Goal: Transaction & Acquisition: Purchase product/service

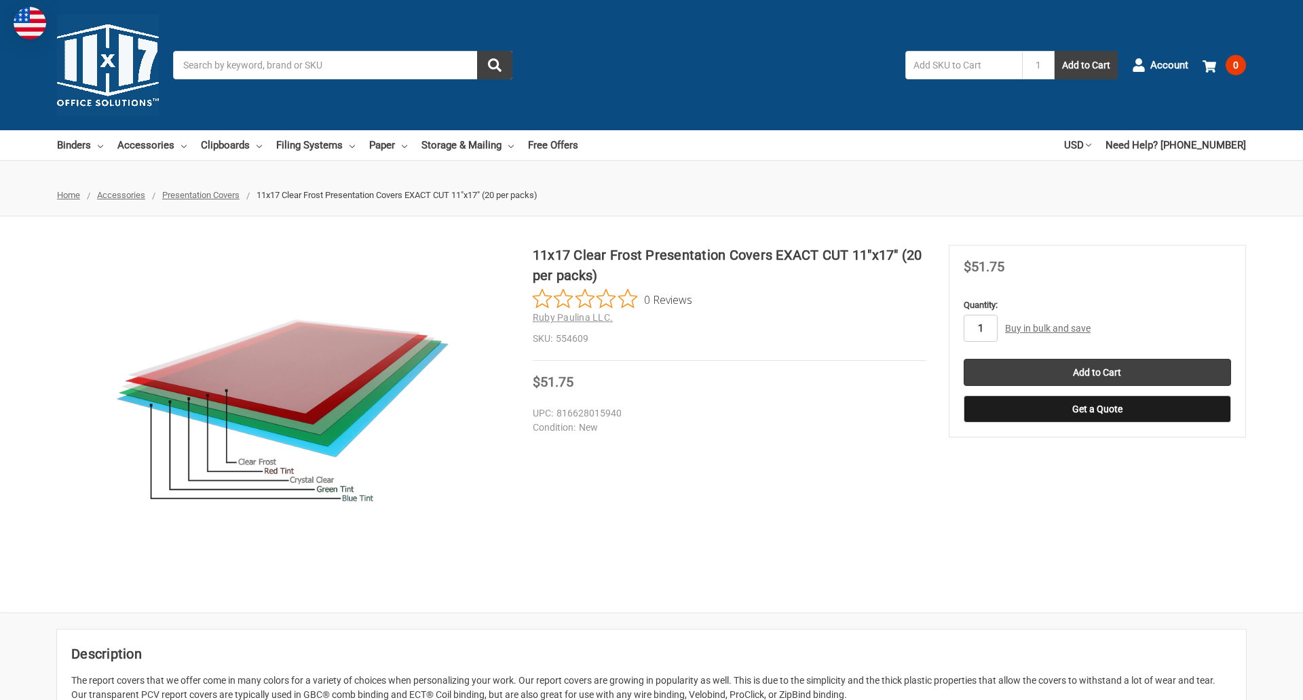
click at [980, 328] on input "1" at bounding box center [981, 328] width 34 height 27
type input "3"
click at [1097, 409] on button "Get a Quote" at bounding box center [1097, 409] width 267 height 27
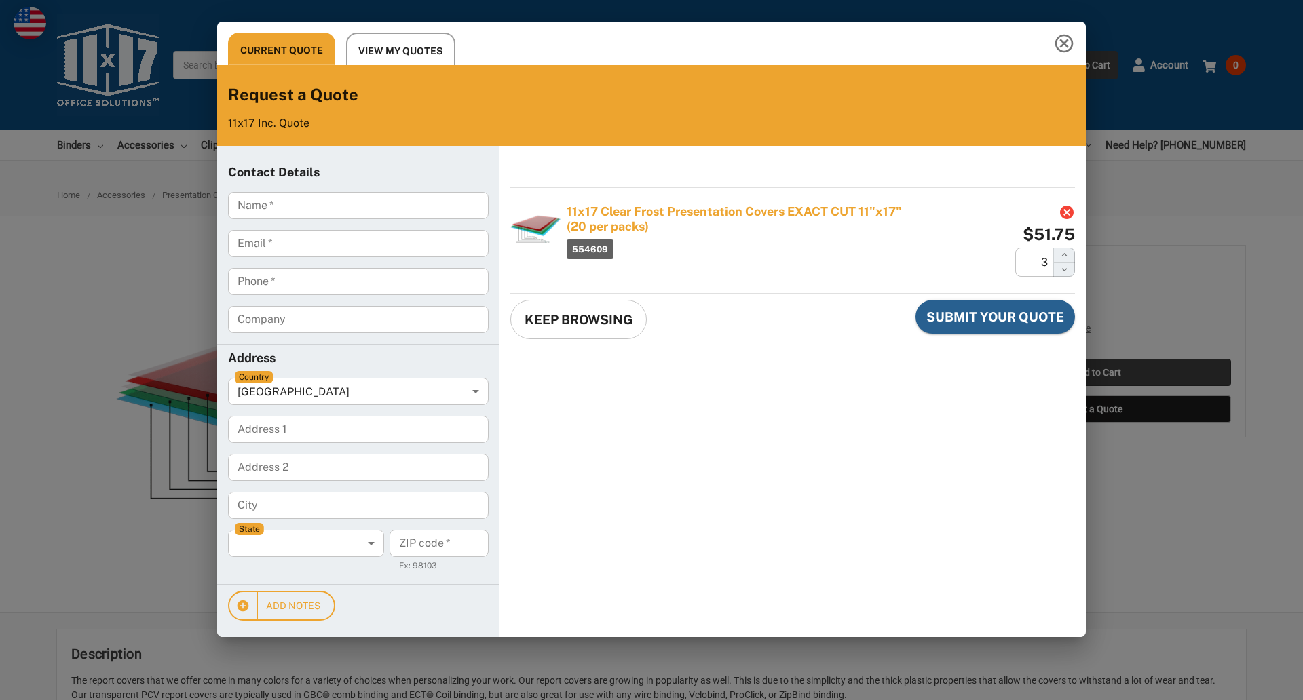
click at [1097, 373] on div "Current Quote View My Quotes Request a Quote 11x17 Inc. Quote Contact Details N…" at bounding box center [651, 350] width 1303 height 700
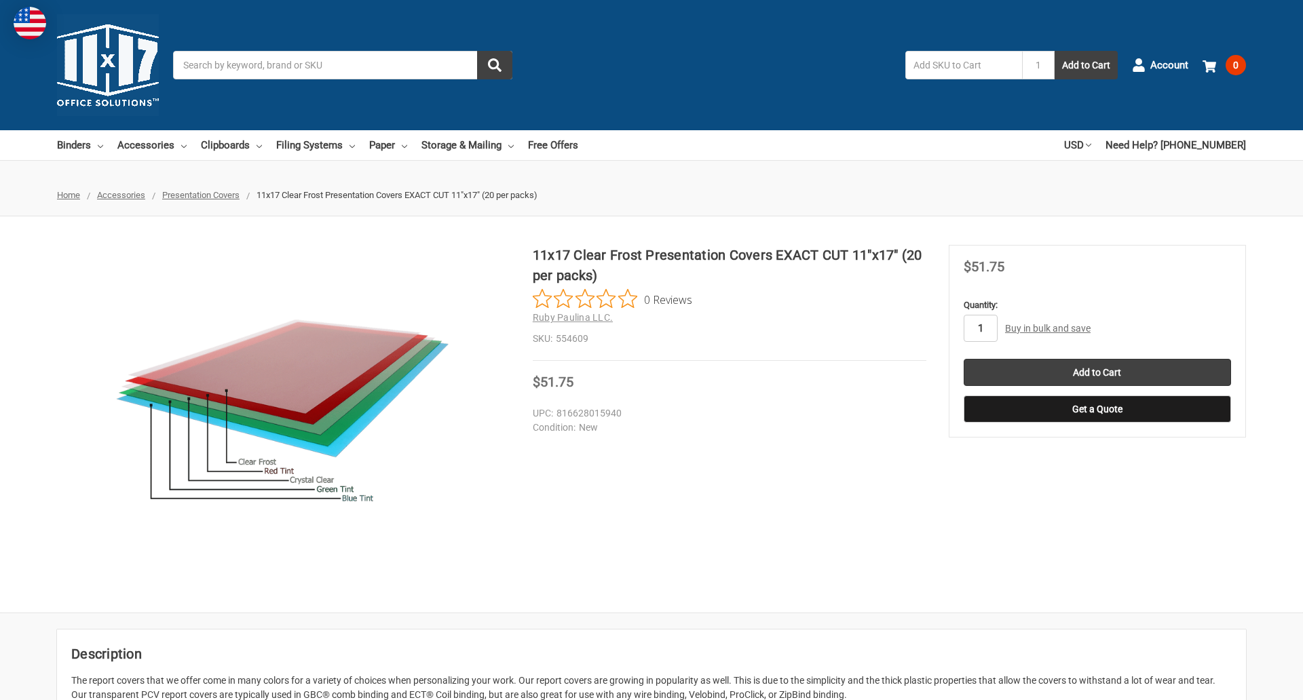
click at [980, 328] on input "1" at bounding box center [981, 328] width 34 height 27
type input "4"
click at [1097, 409] on button "Get a Quote" at bounding box center [1097, 409] width 267 height 27
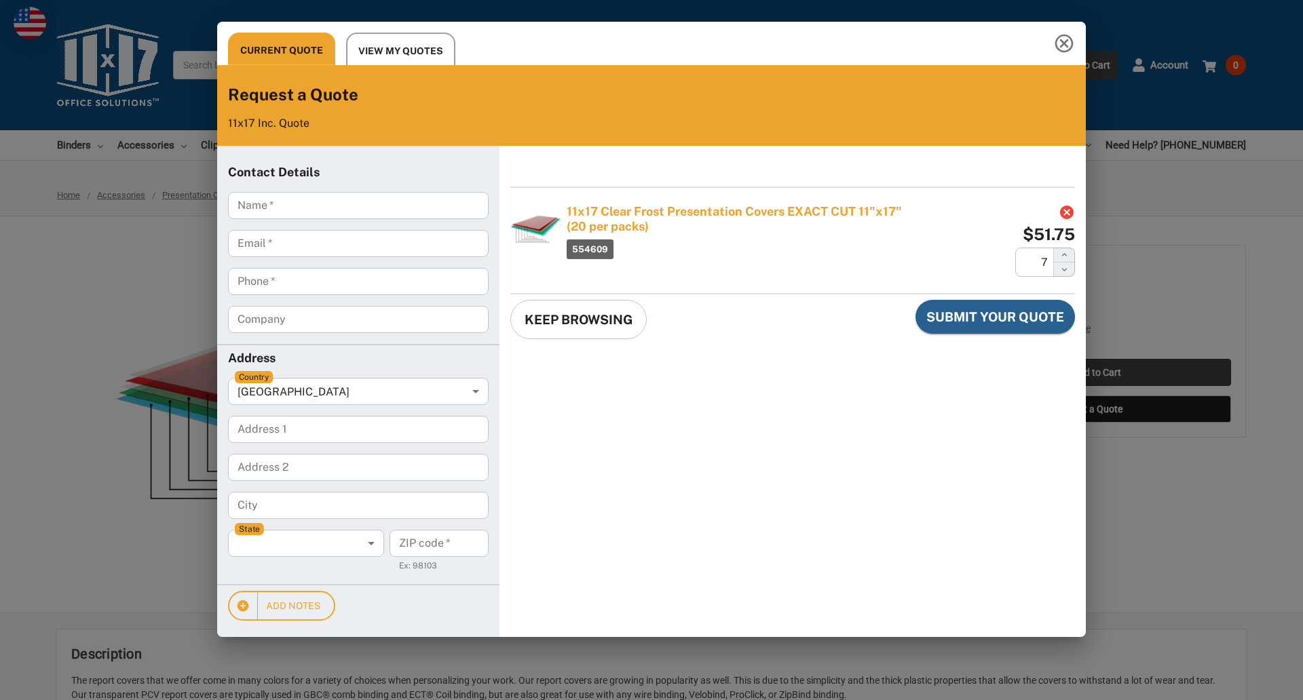
click at [1097, 373] on div "Current Quote View My Quotes Request a Quote 11x17 Inc. Quote Contact Details N…" at bounding box center [651, 350] width 1303 height 700
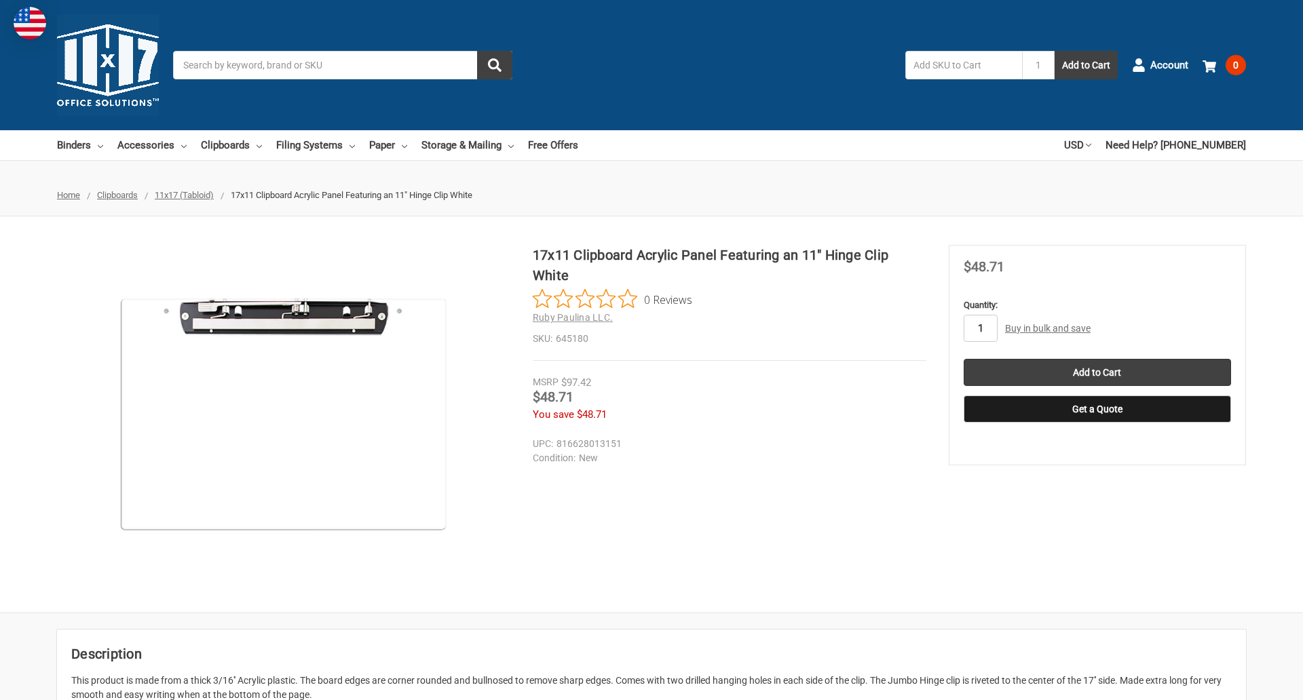
click at [980, 328] on input "1" at bounding box center [981, 328] width 34 height 27
click at [1097, 409] on button "Get a Quote" at bounding box center [1097, 409] width 267 height 27
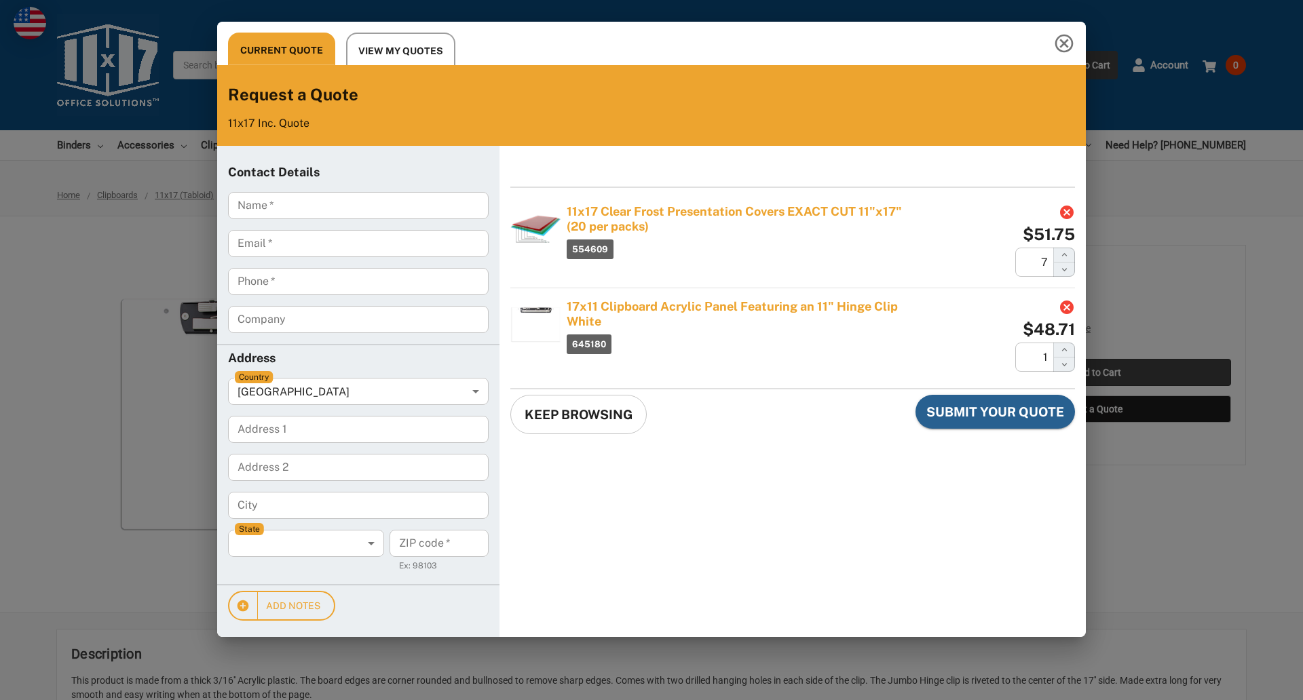
click at [1097, 373] on div "Current Quote View My Quotes Request a Quote 11x17 Inc. Quote Contact Details N…" at bounding box center [651, 350] width 1303 height 700
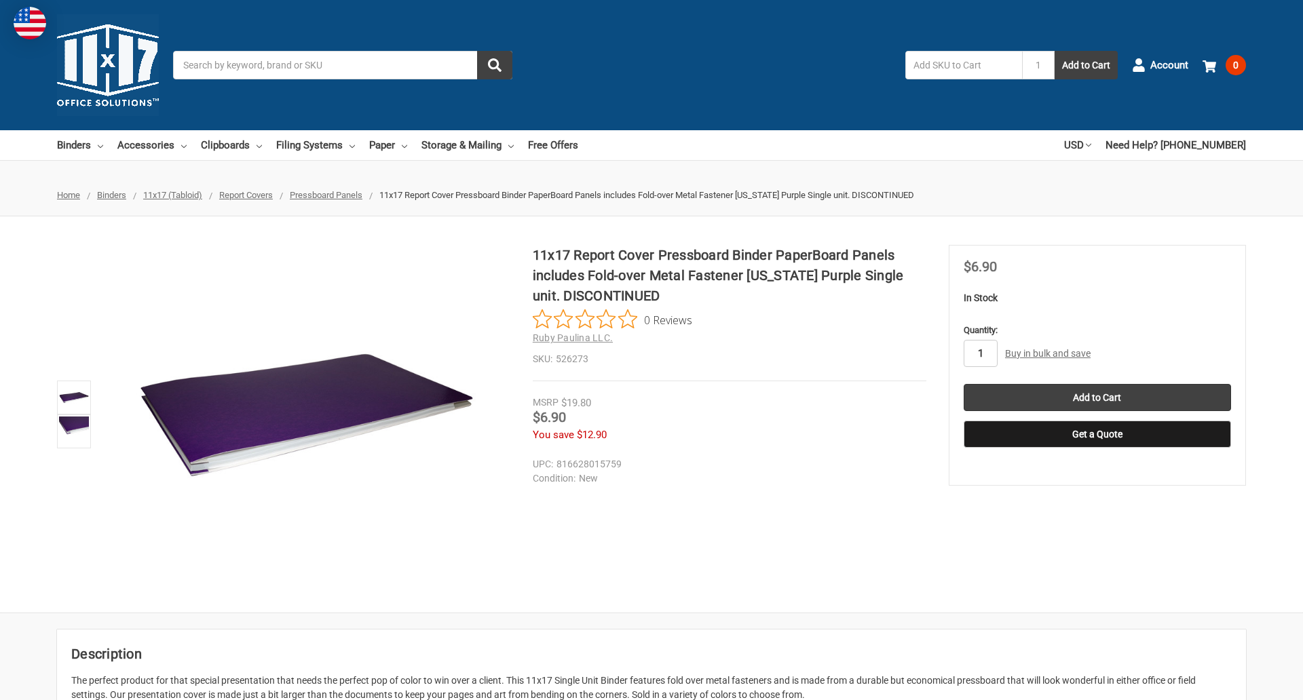
click at [980, 354] on input "1" at bounding box center [981, 353] width 34 height 27
type input "3"
click at [1097, 434] on button "Get a Quote" at bounding box center [1097, 434] width 267 height 27
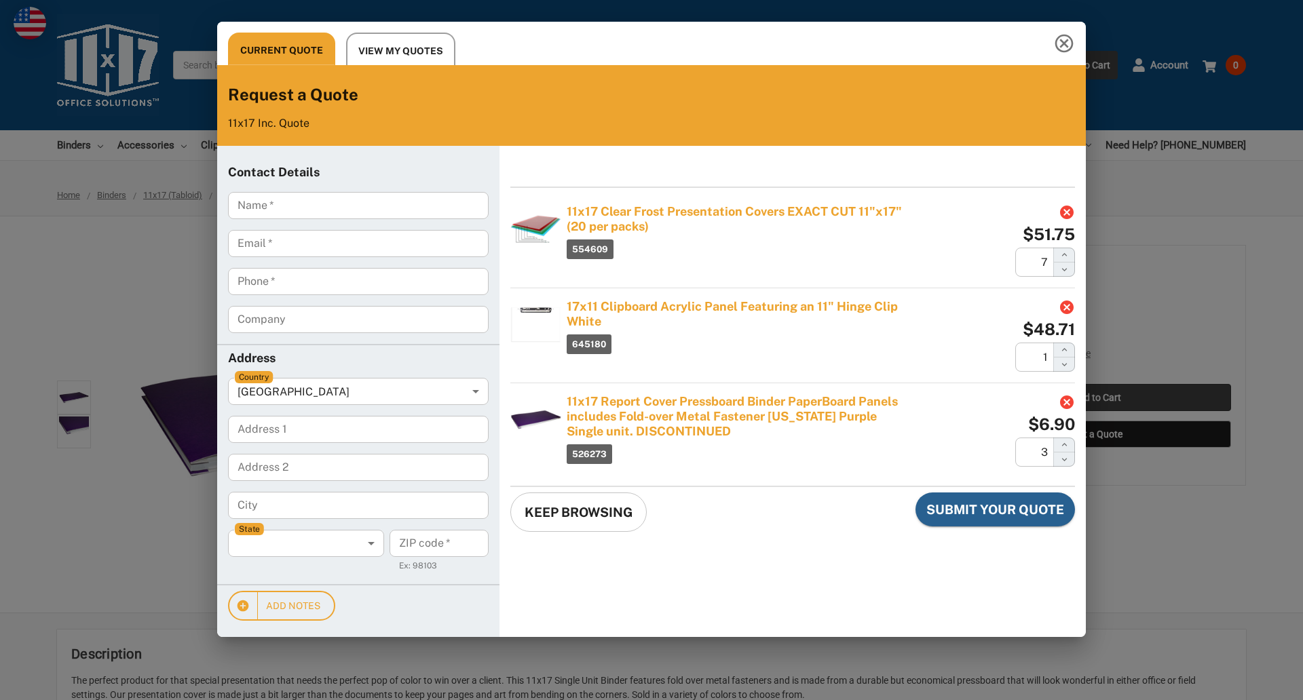
click at [1097, 398] on div "Current Quote View My Quotes Request a Quote 11x17 Inc. Quote Contact Details N…" at bounding box center [651, 350] width 1303 height 700
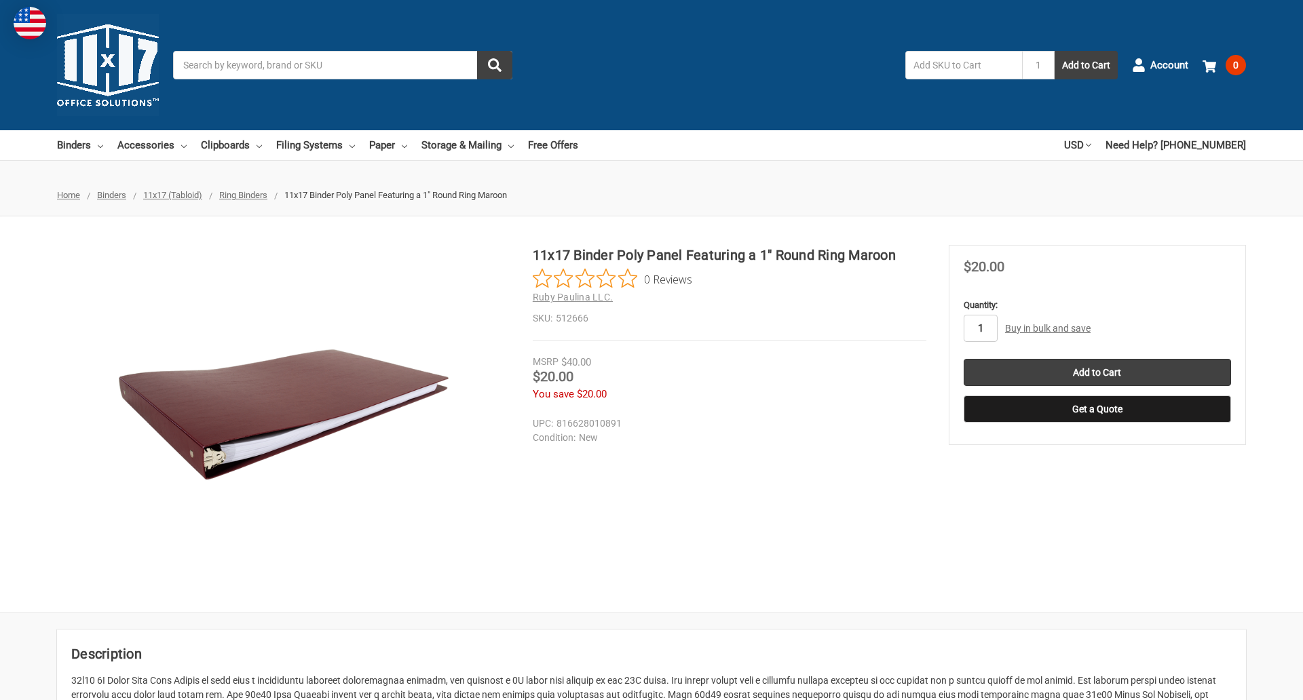
click at [980, 328] on input "1" at bounding box center [981, 328] width 34 height 27
click at [1097, 409] on button "Get a Quote" at bounding box center [1097, 409] width 267 height 27
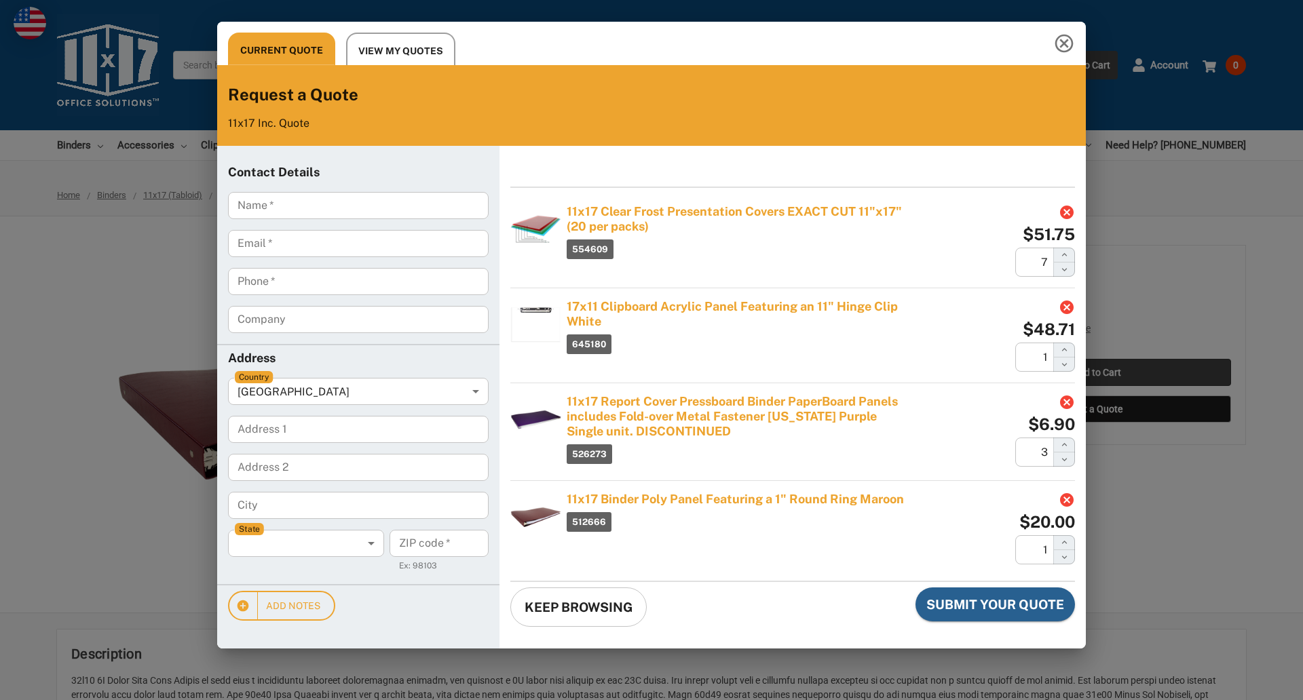
click at [1097, 373] on div "Current Quote View My Quotes Request a Quote 11x17 Inc. Quote Contact Details N…" at bounding box center [651, 350] width 1303 height 700
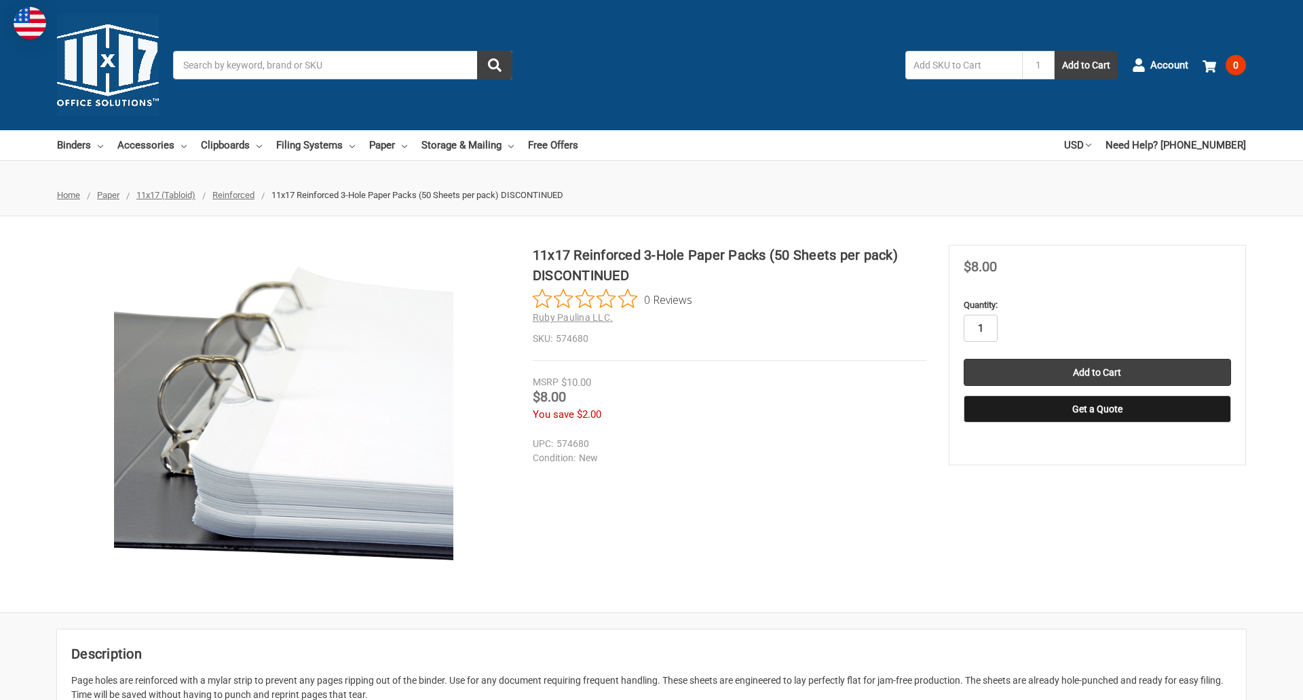
click at [980, 328] on input "1" at bounding box center [981, 328] width 34 height 27
type input "3"
click at [1097, 409] on button "Get a Quote" at bounding box center [1097, 409] width 267 height 27
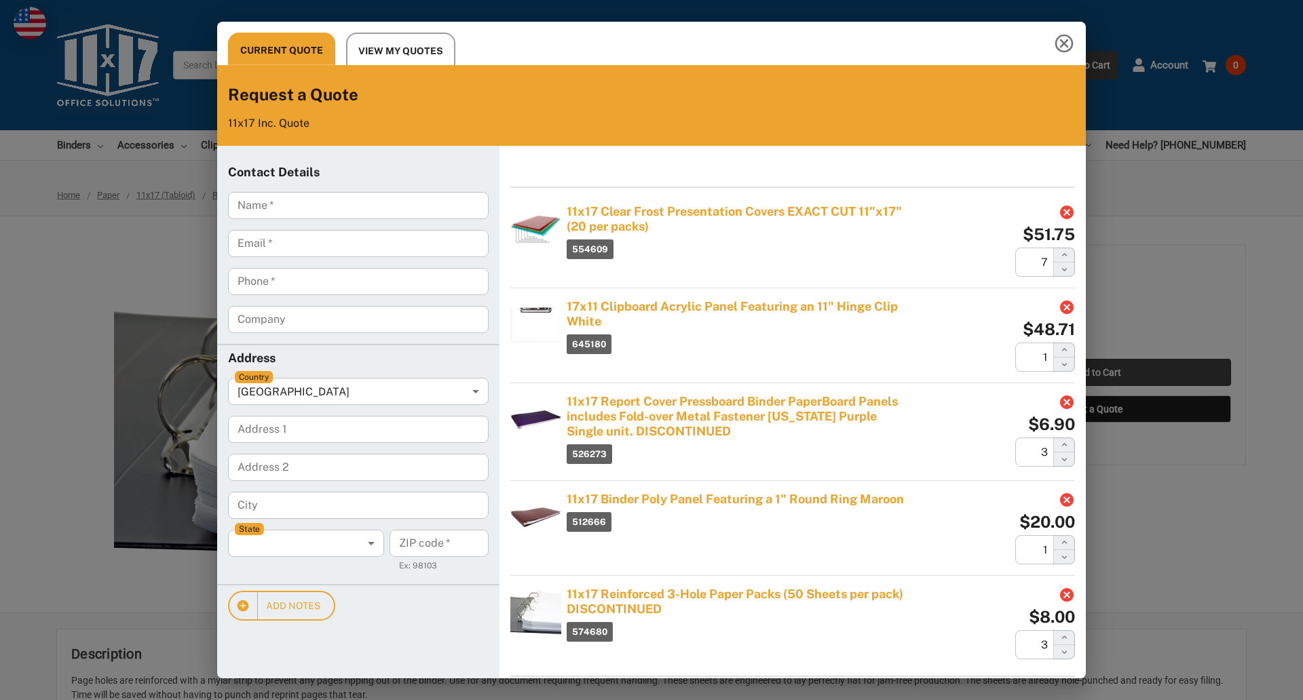
click at [1097, 373] on div "Current Quote View My Quotes Request a Quote 11x17 Inc. Quote Contact Details N…" at bounding box center [651, 350] width 1303 height 700
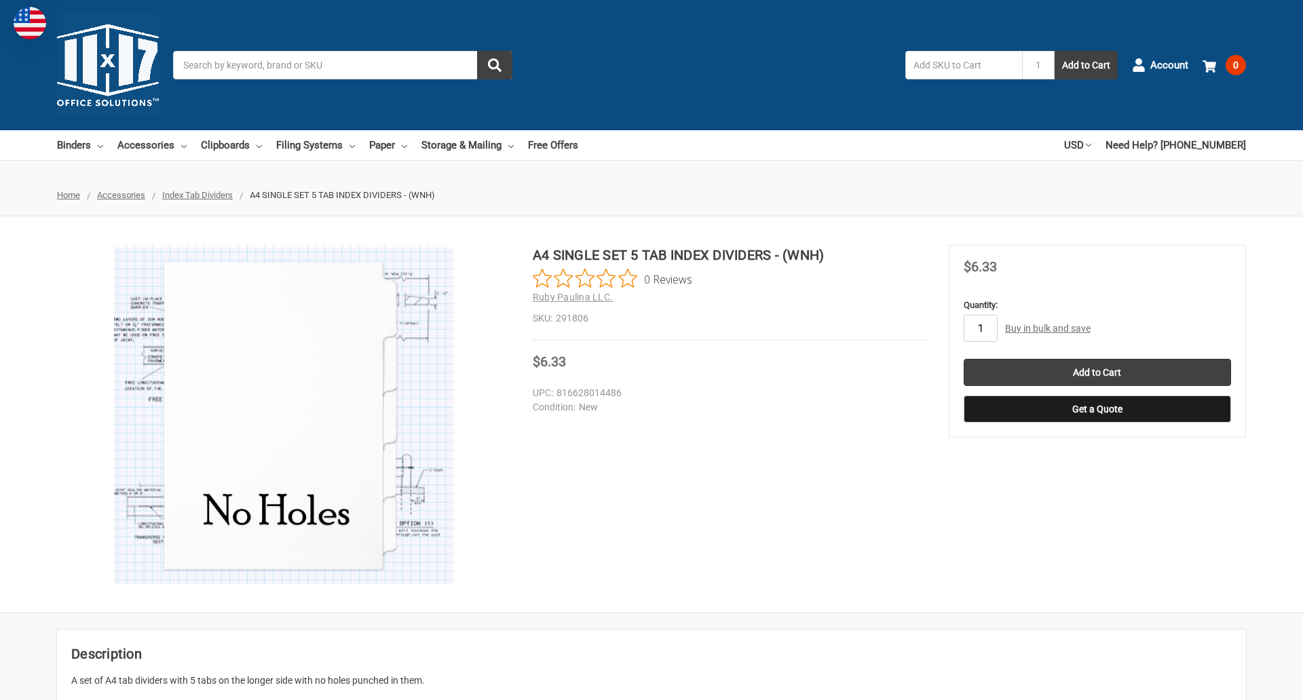
click at [980, 328] on input "1" at bounding box center [981, 328] width 34 height 27
type input "4"
click at [1097, 409] on button "Get a Quote" at bounding box center [1097, 409] width 267 height 27
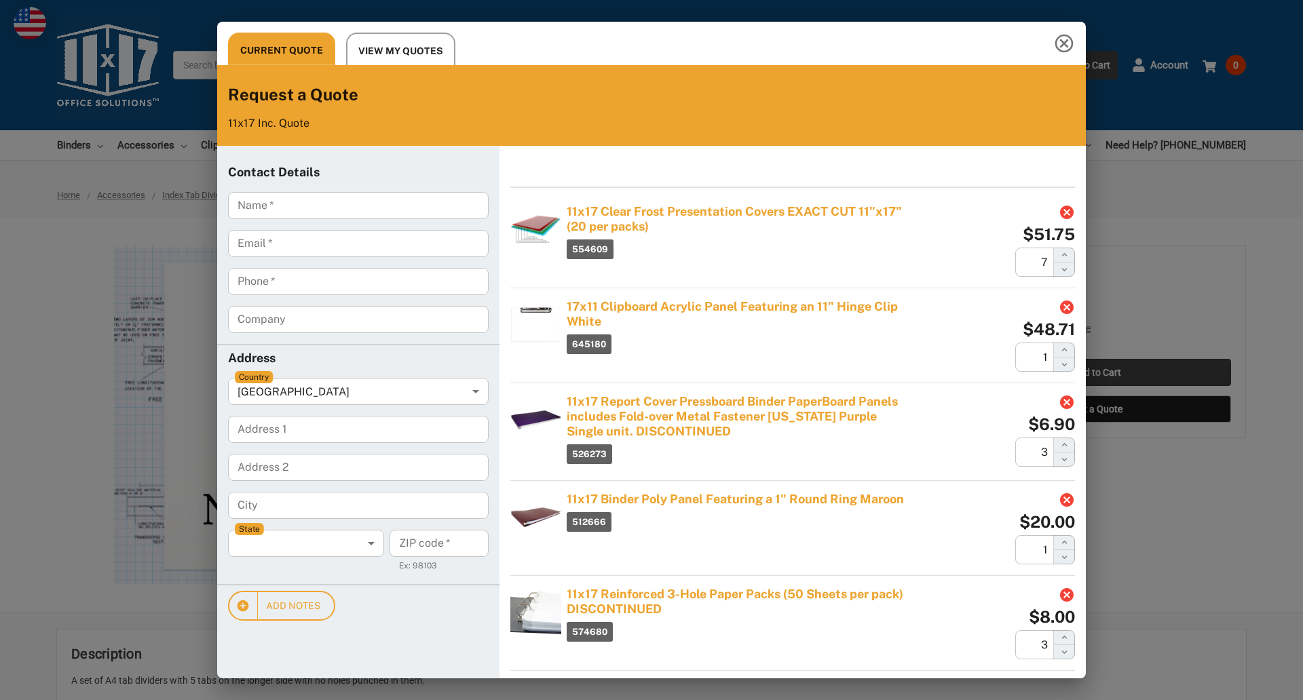
click at [1097, 373] on div "Current Quote View My Quotes Request a Quote 11x17 Inc. Quote Contact Details N…" at bounding box center [651, 350] width 1303 height 700
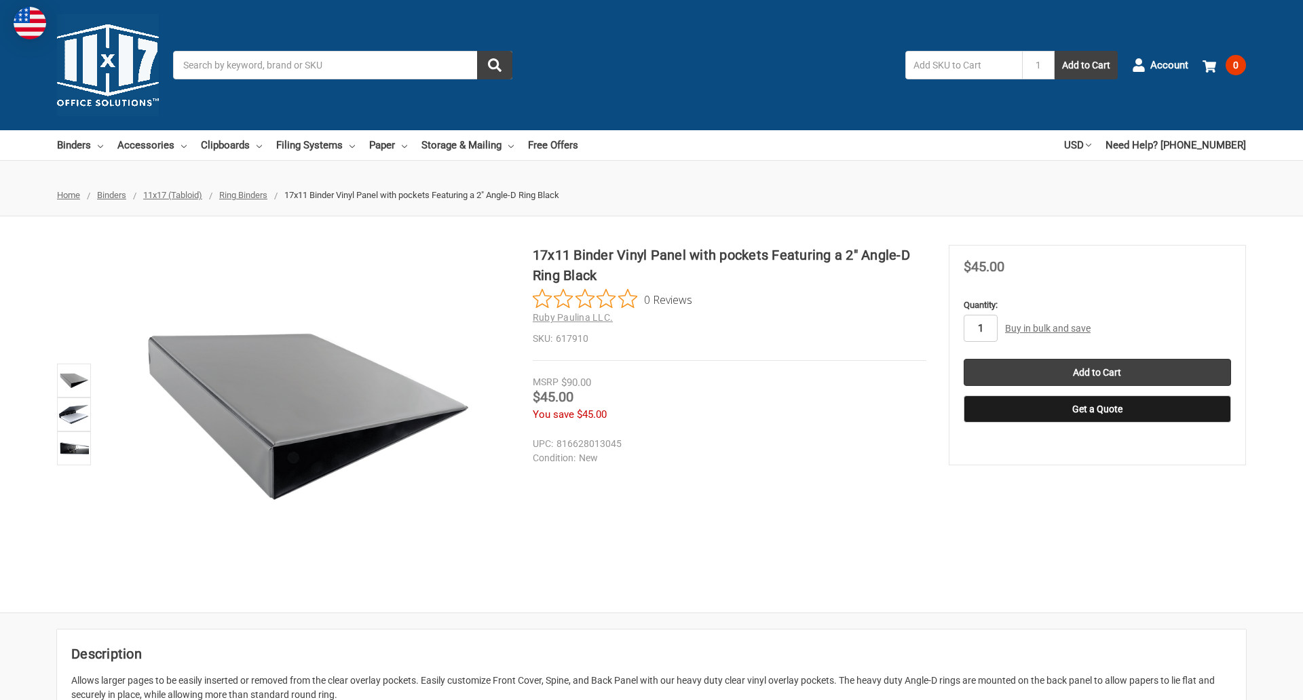
click at [980, 328] on input "1" at bounding box center [981, 328] width 34 height 27
type input "3"
click at [1097, 409] on button "Get a Quote" at bounding box center [1097, 409] width 267 height 27
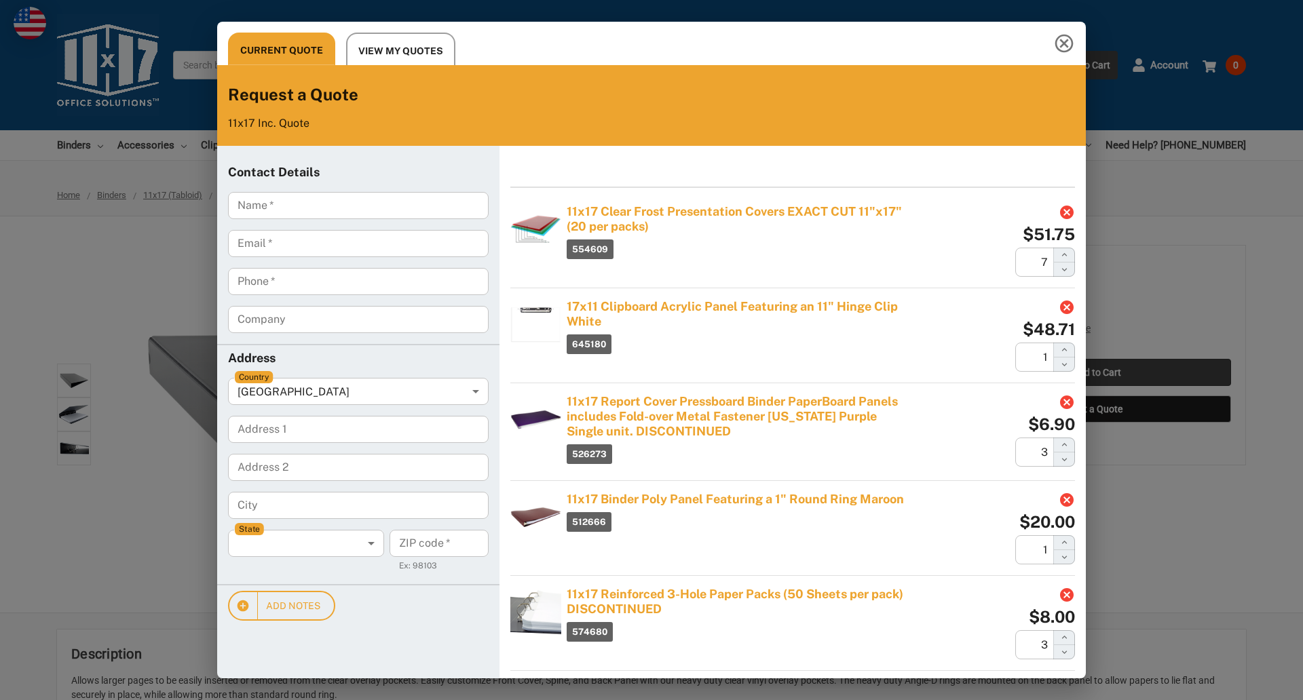
click at [1097, 373] on div "Current Quote View My Quotes Request a Quote 11x17 Inc. Quote Contact Details N…" at bounding box center [651, 350] width 1303 height 700
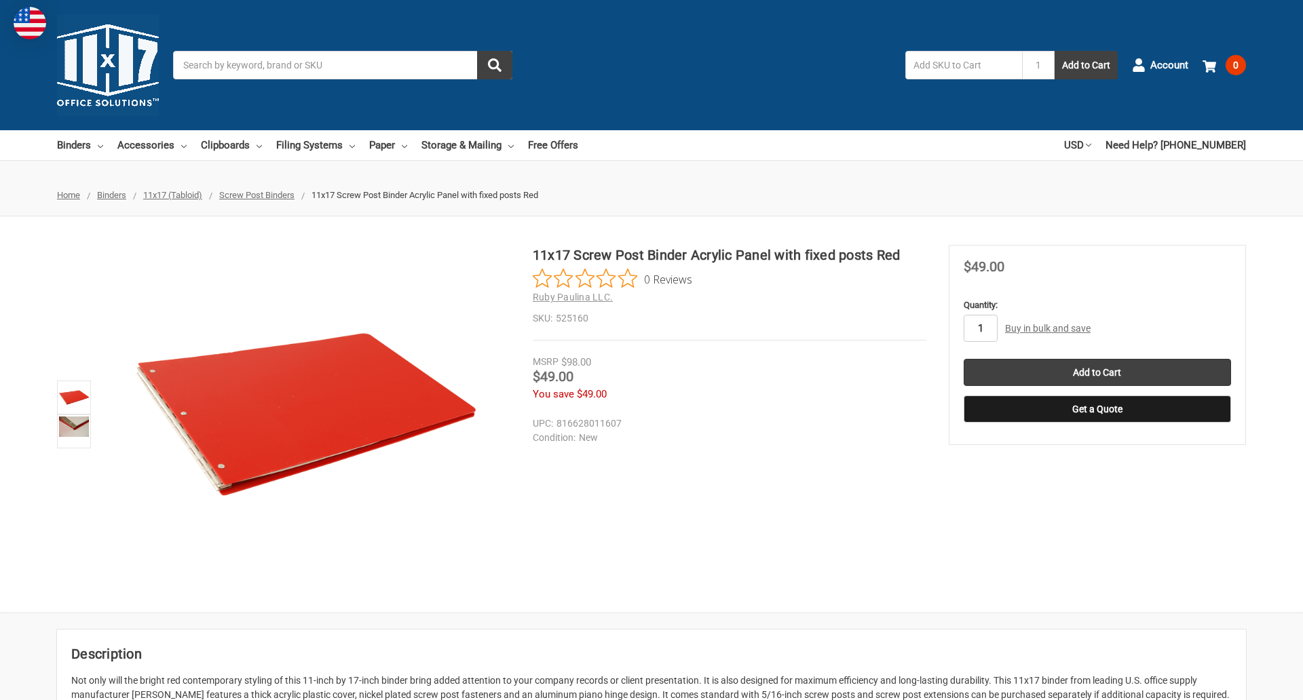
click at [980, 328] on input "1" at bounding box center [981, 328] width 34 height 27
type input "3"
click at [1097, 409] on button "Get a Quote" at bounding box center [1097, 409] width 267 height 27
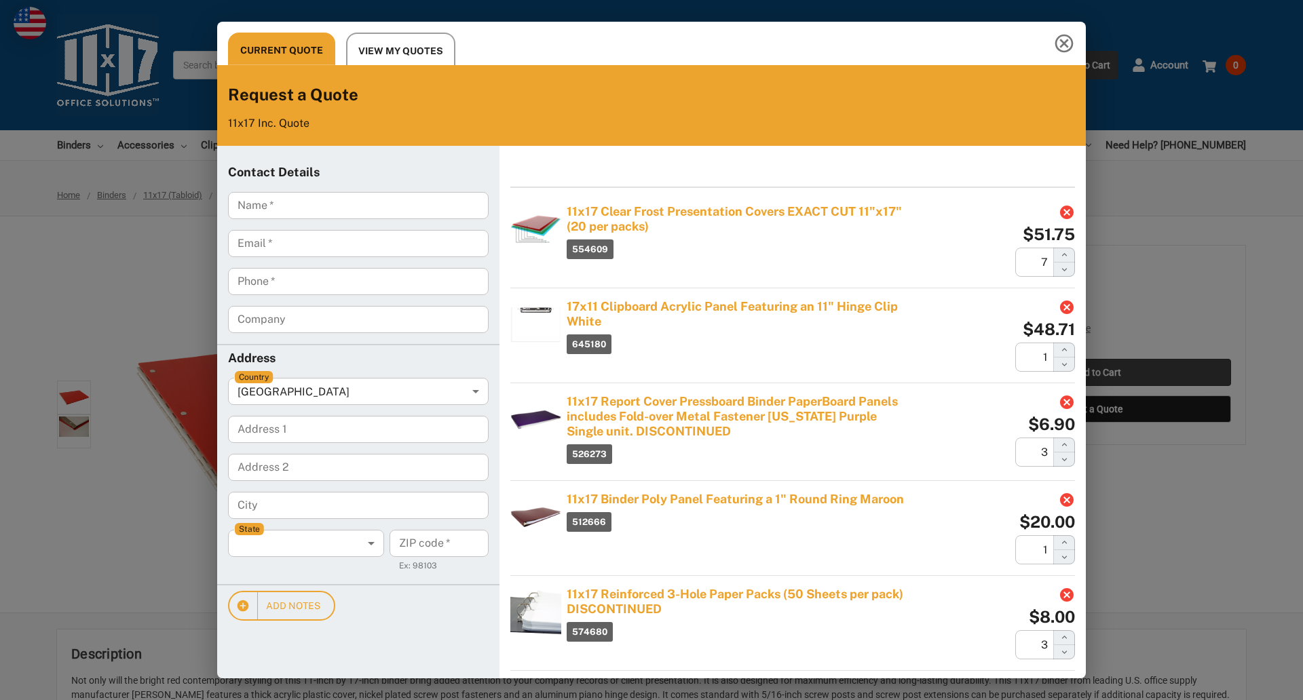
click at [1097, 373] on div "Current Quote View My Quotes Request a Quote 11x17 Inc. Quote Contact Details N…" at bounding box center [651, 350] width 1303 height 700
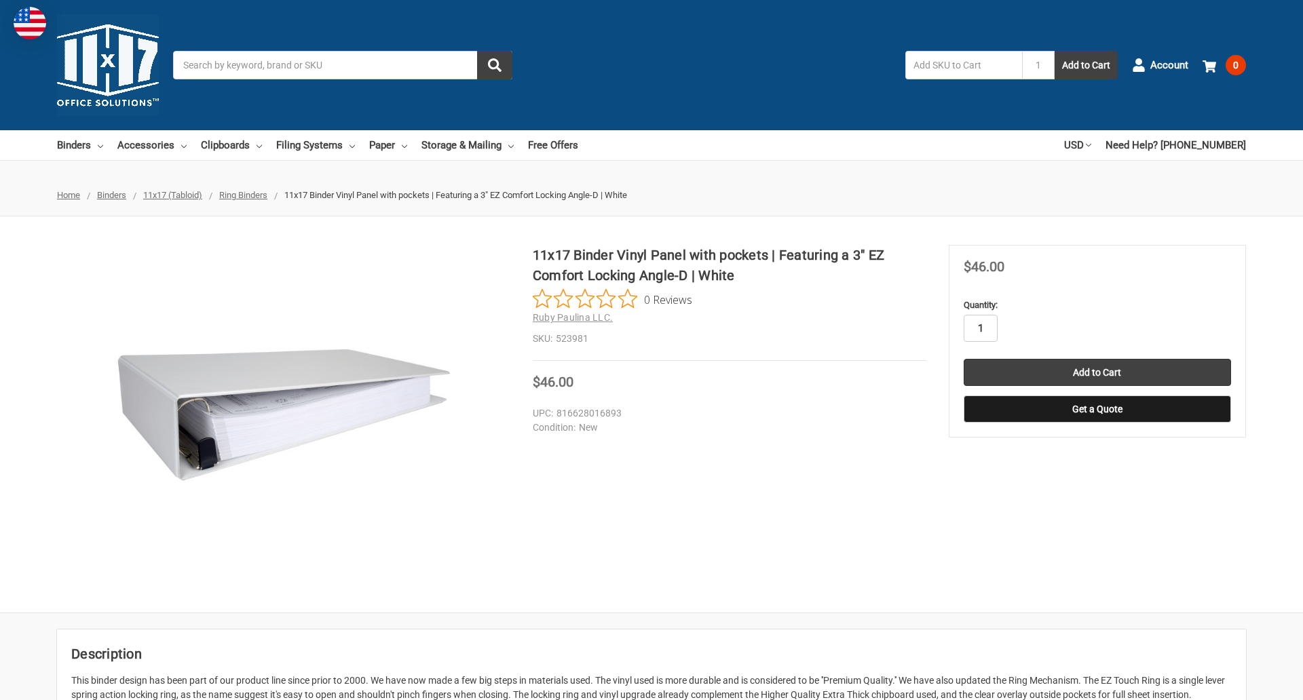
click at [980, 328] on input "1" at bounding box center [981, 328] width 34 height 27
click at [1097, 409] on button "Get a Quote" at bounding box center [1097, 409] width 267 height 27
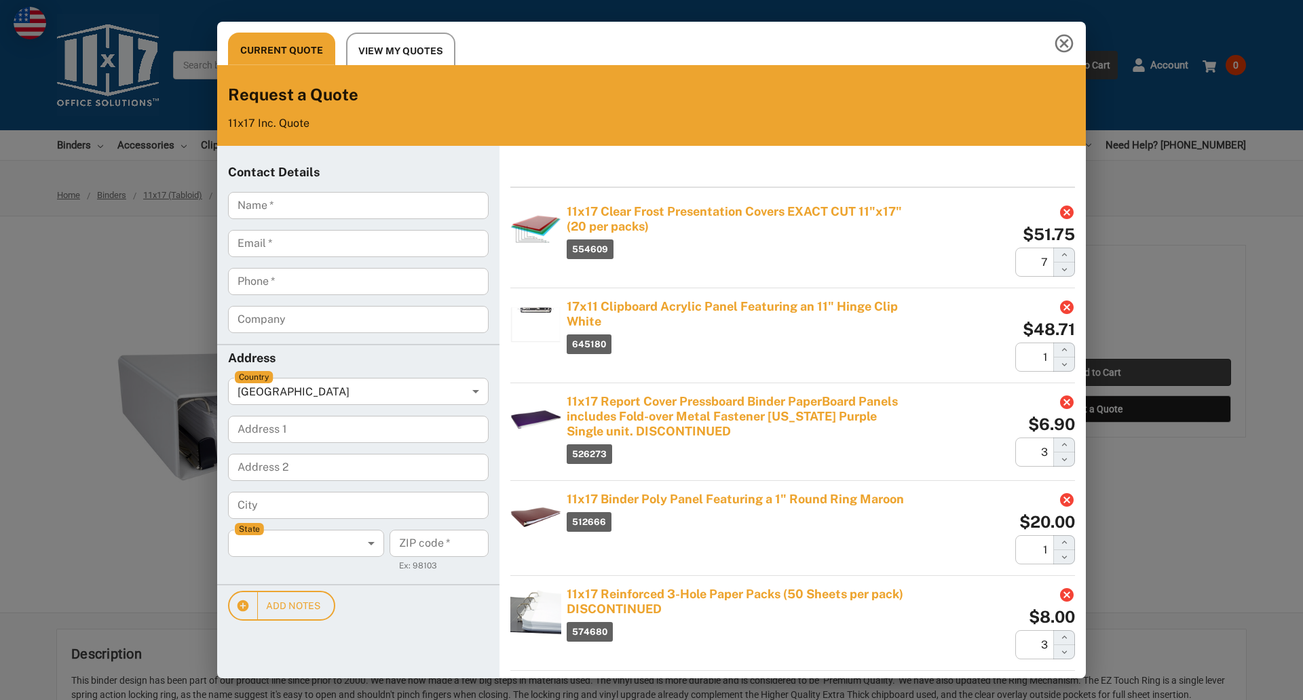
click at [1097, 373] on div "Current Quote View My Quotes Request a Quote 11x17 Inc. Quote Contact Details N…" at bounding box center [651, 350] width 1303 height 700
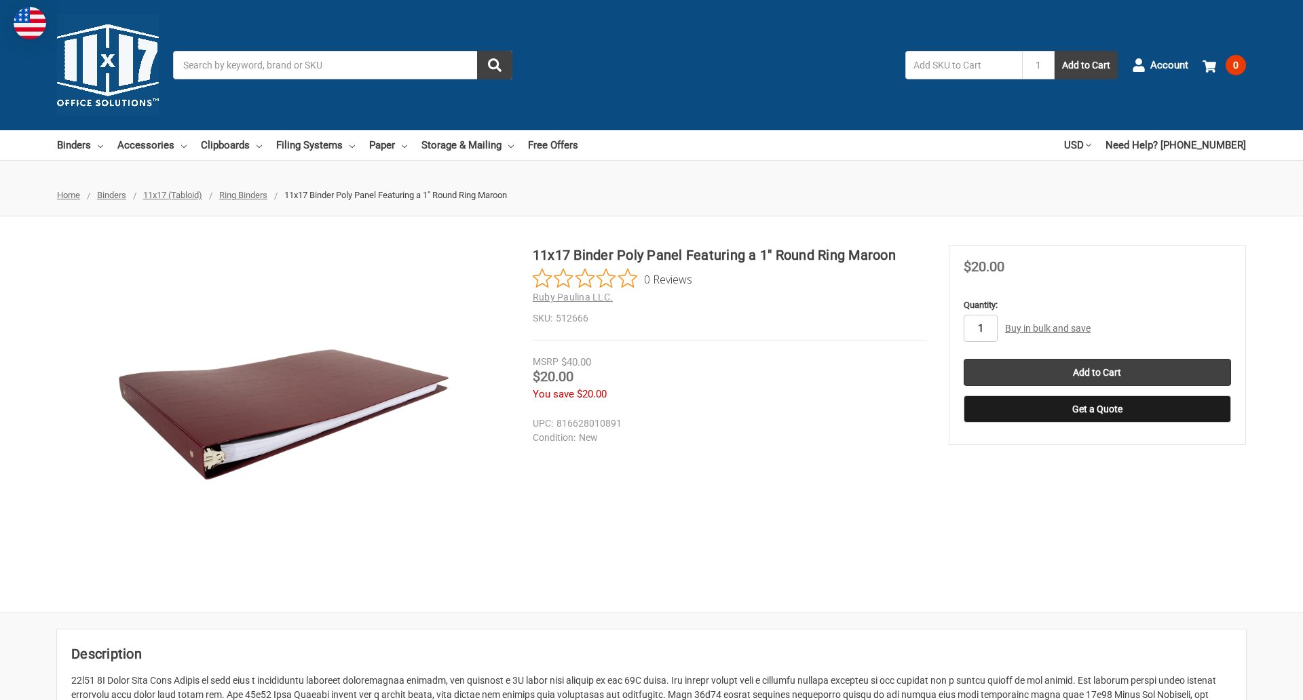
click at [980, 328] on input "1" at bounding box center [981, 328] width 34 height 27
type input "5"
click at [1097, 409] on button "Get a Quote" at bounding box center [1097, 409] width 267 height 27
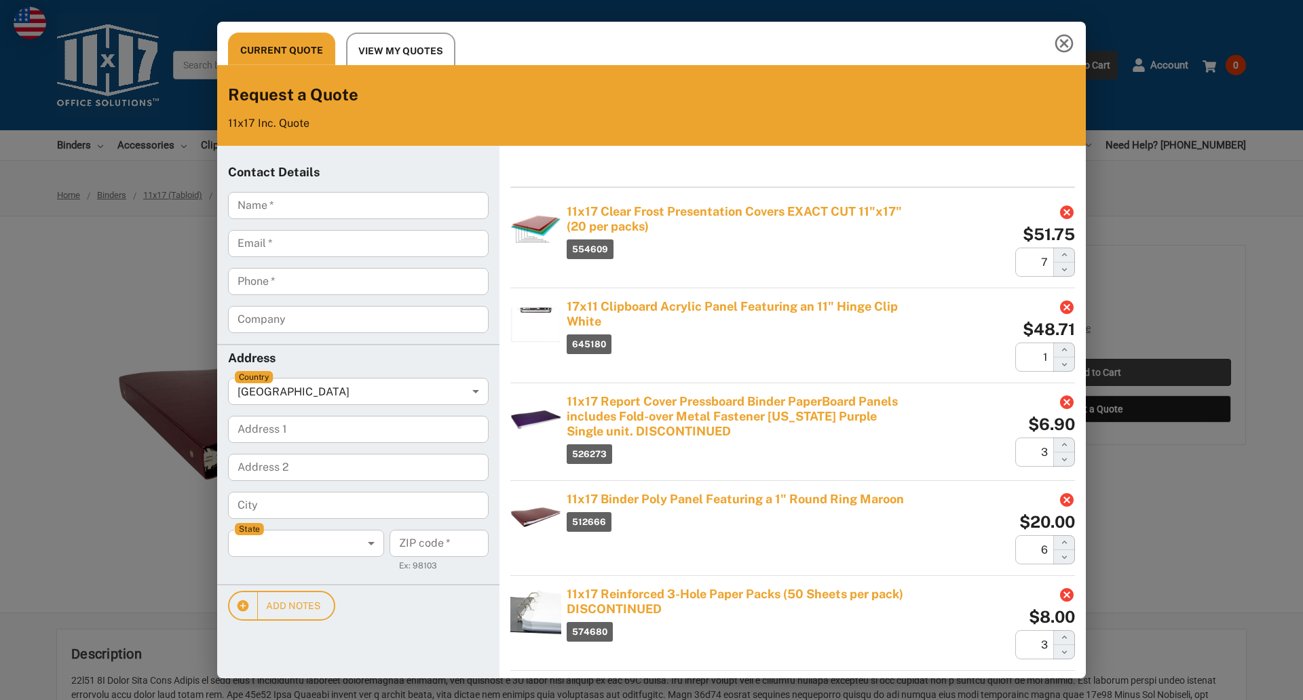
click at [1097, 373] on div "Current Quote View My Quotes Request a Quote 11x17 Inc. Quote Contact Details N…" at bounding box center [651, 350] width 1303 height 700
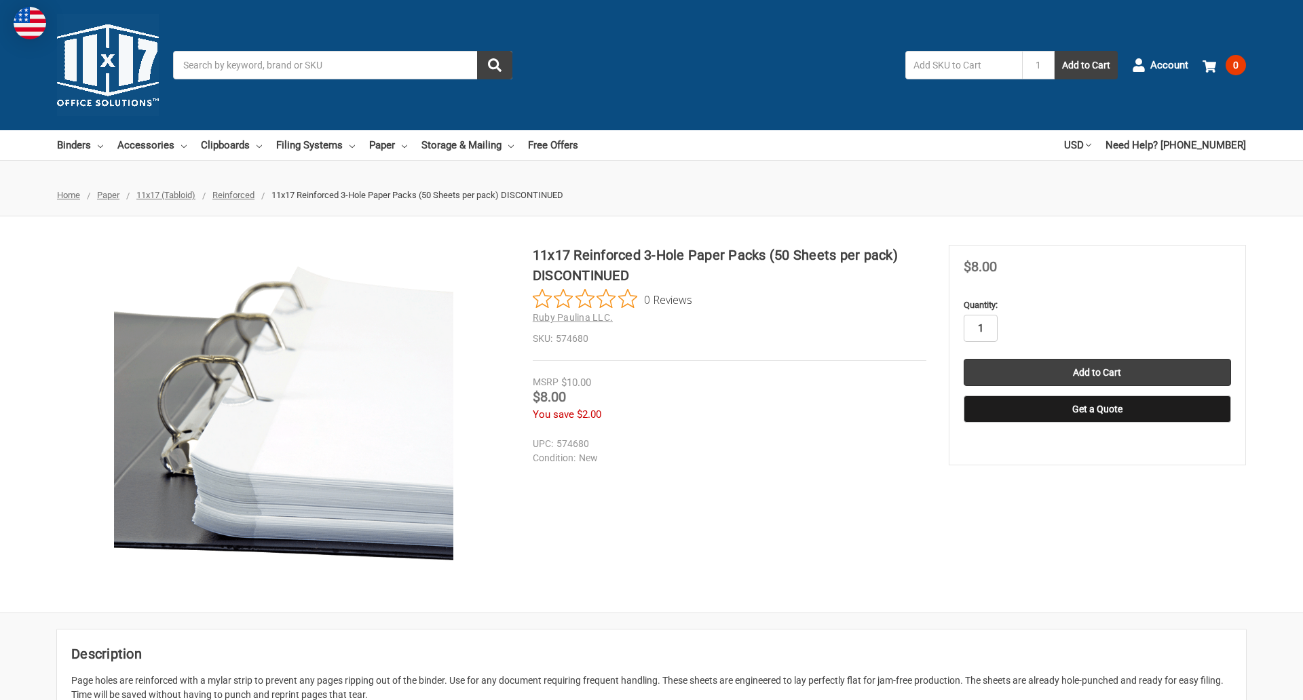
click at [980, 328] on input "1" at bounding box center [981, 328] width 34 height 27
type input "4"
click at [1097, 409] on button "Get a Quote" at bounding box center [1097, 409] width 267 height 27
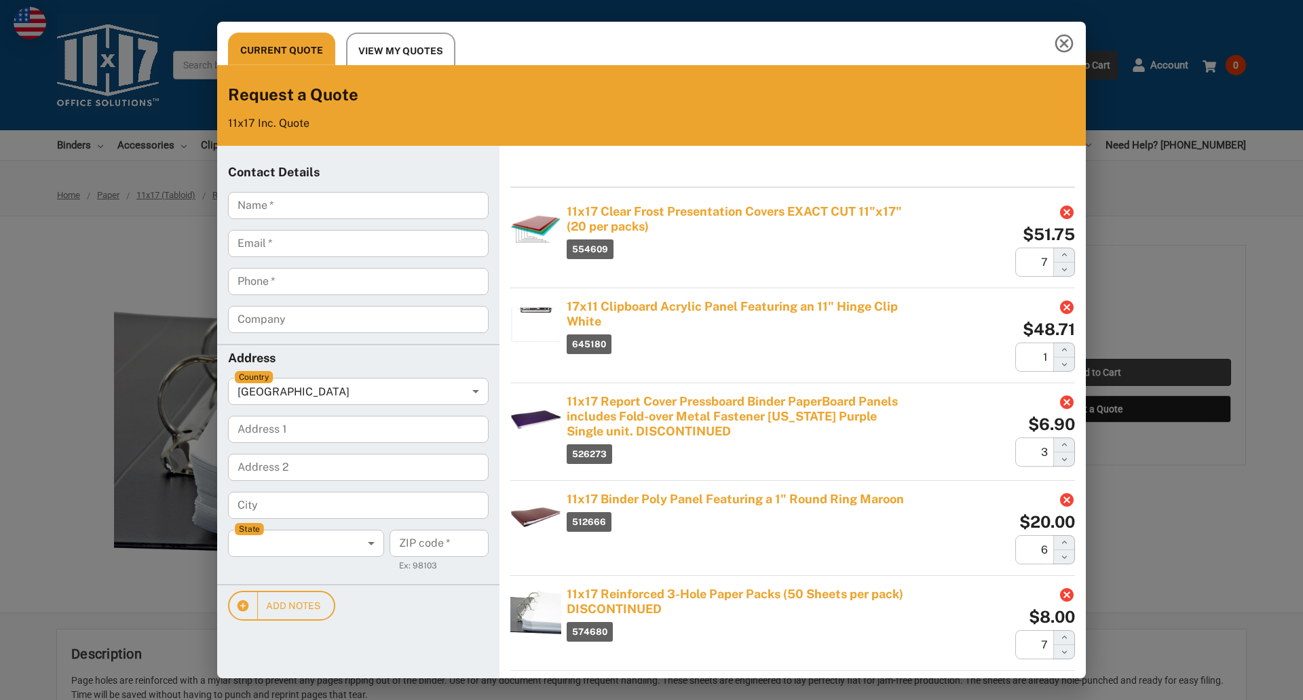
click at [1097, 373] on div "Current Quote View My Quotes Request a Quote 11x17 Inc. Quote Contact Details N…" at bounding box center [651, 350] width 1303 height 700
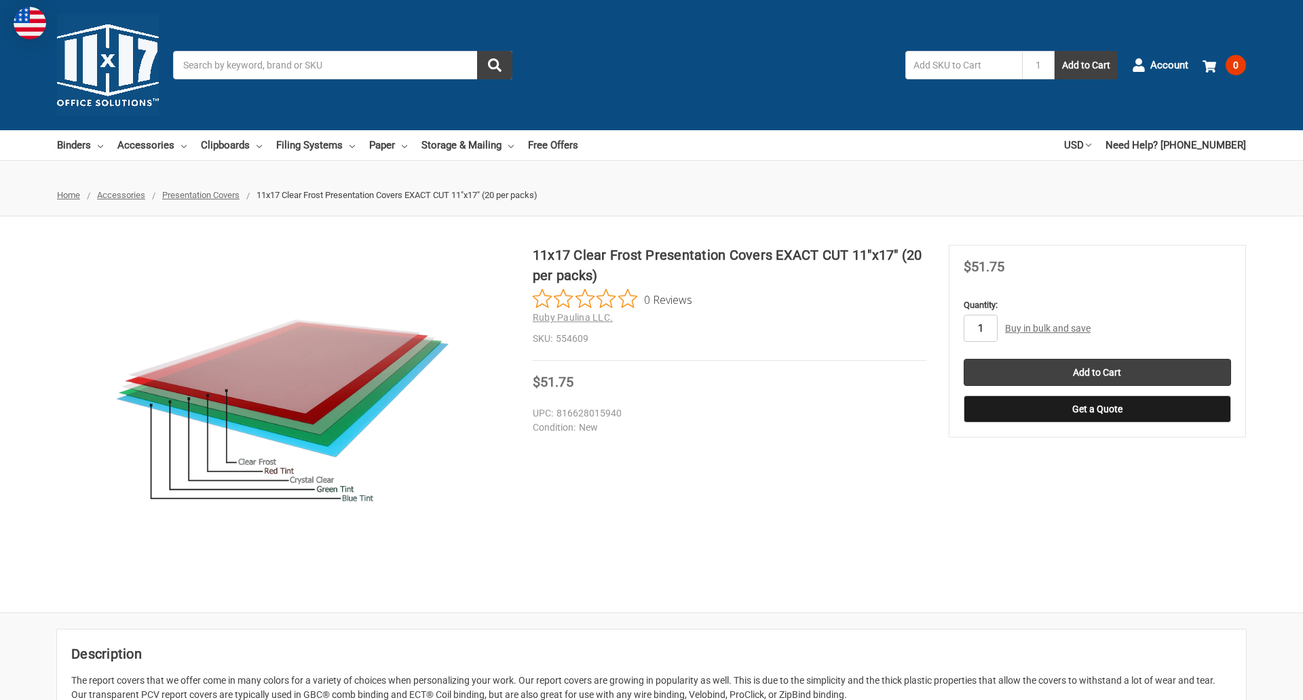
click at [980, 328] on input "1" at bounding box center [981, 328] width 34 height 27
type input "5"
click at [1097, 409] on button "Get a Quote" at bounding box center [1097, 409] width 267 height 27
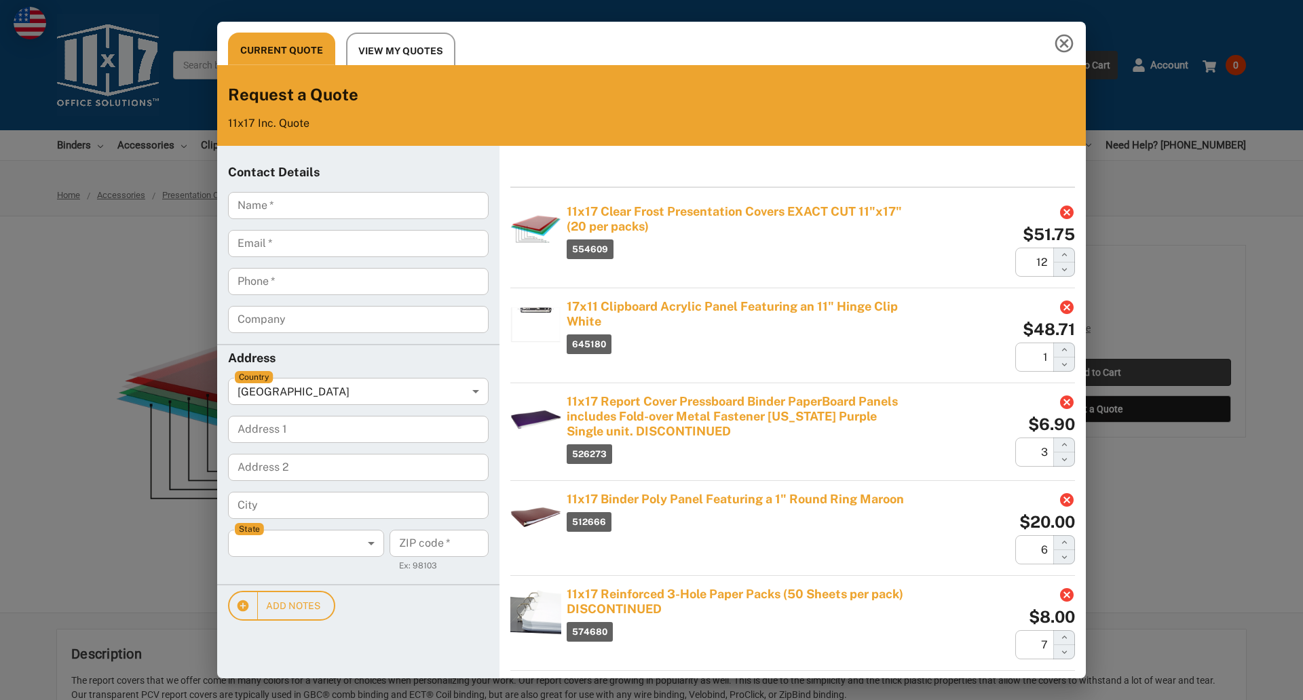
click at [1097, 373] on div "Current Quote View My Quotes Request a Quote 11x17 Inc. Quote Contact Details N…" at bounding box center [651, 350] width 1303 height 700
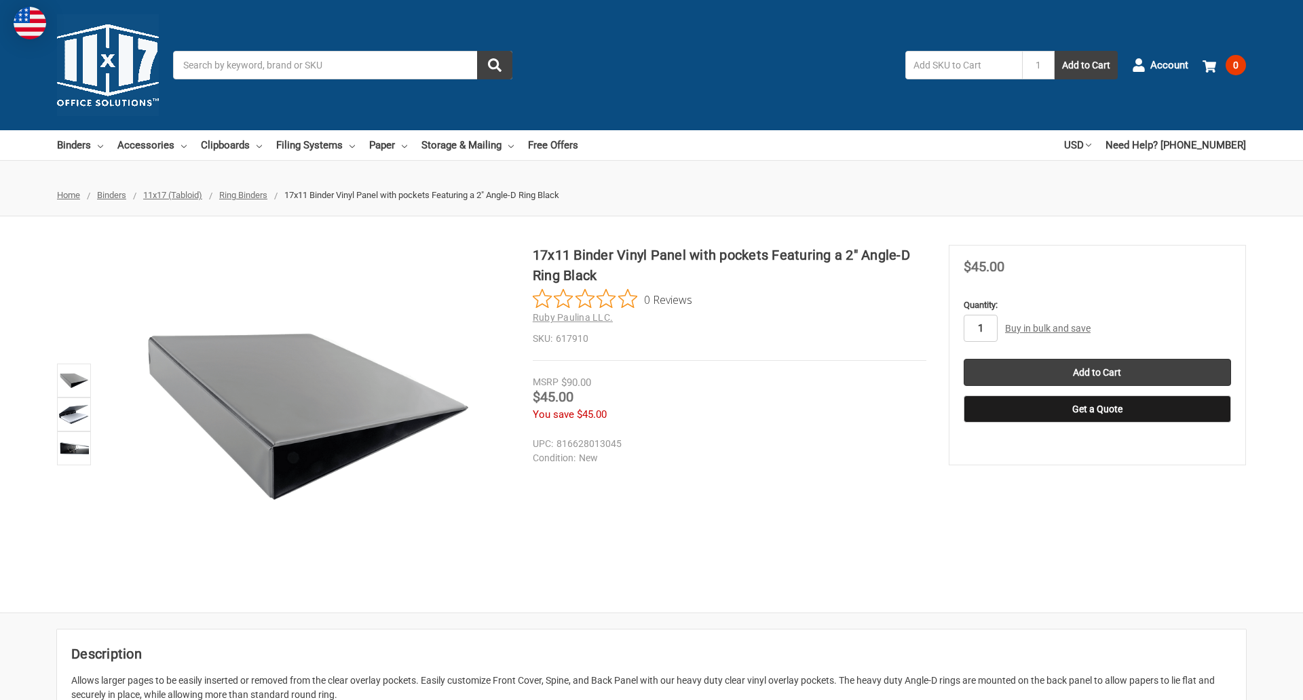
click at [980, 328] on input "1" at bounding box center [981, 328] width 34 height 27
type input "3"
click at [1097, 409] on button "Get a Quote" at bounding box center [1097, 409] width 267 height 27
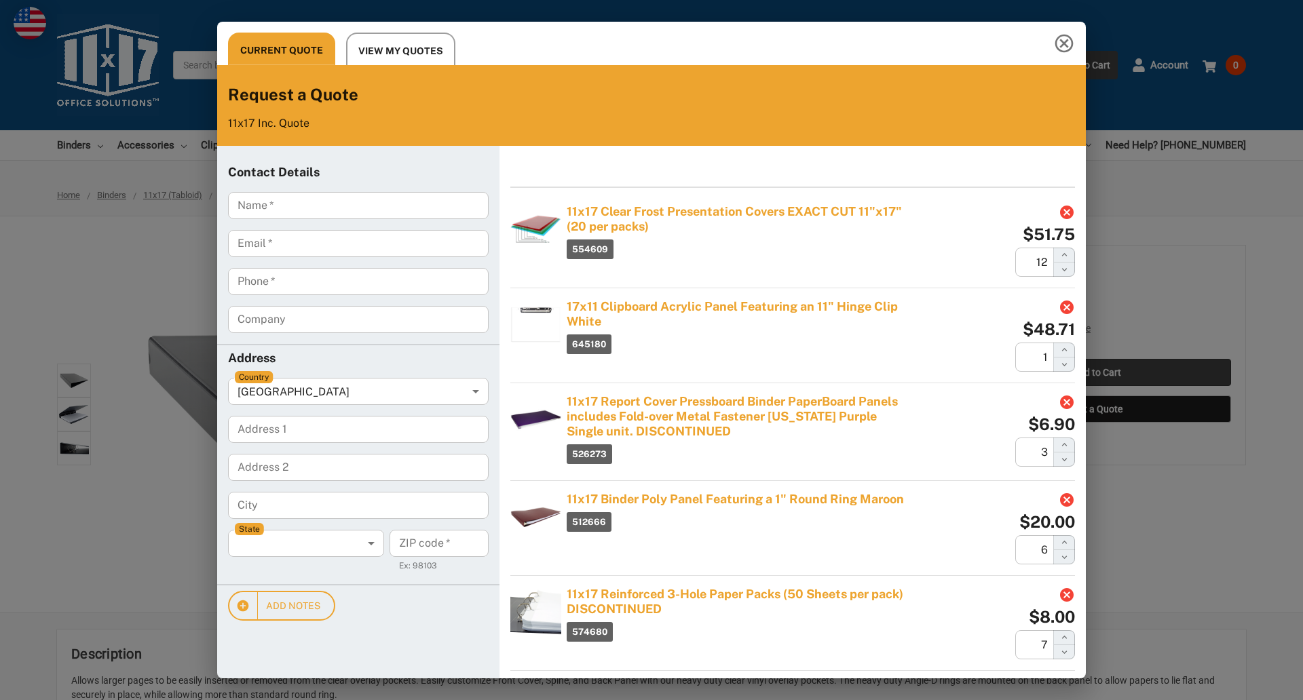
click at [1097, 373] on div "Current Quote View My Quotes Request a Quote 11x17 Inc. Quote Contact Details N…" at bounding box center [651, 350] width 1303 height 700
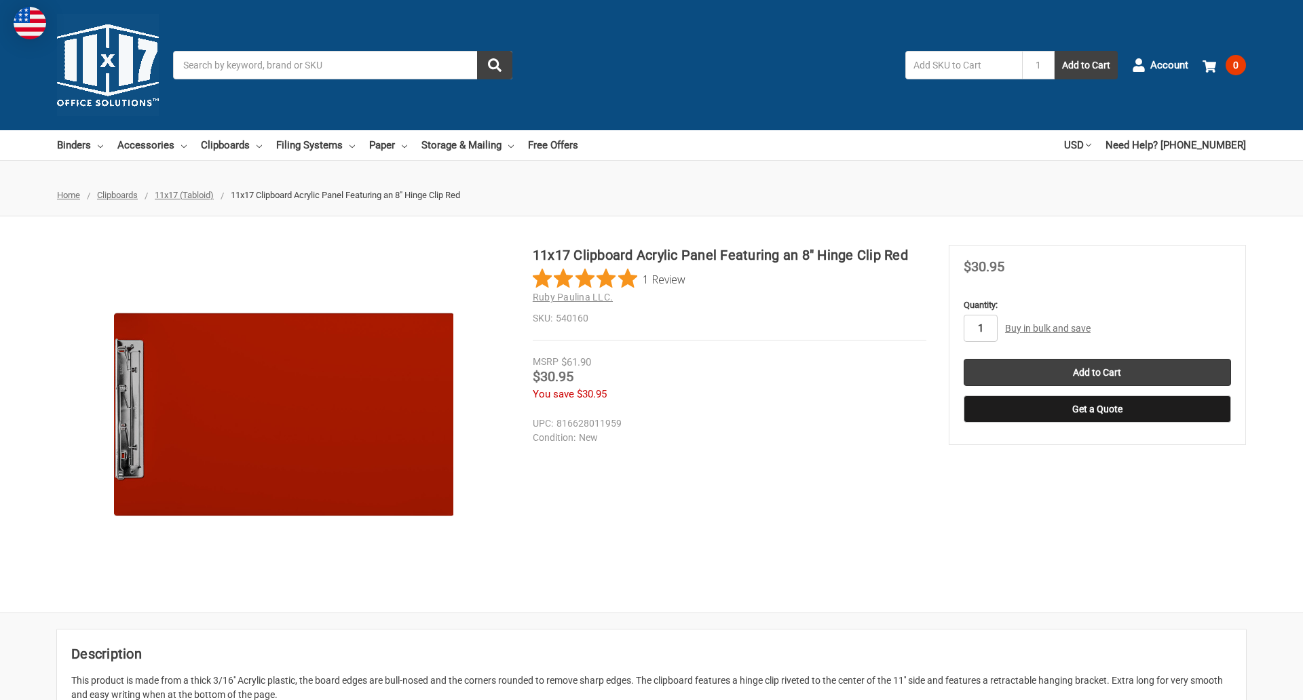
click at [980, 328] on input "1" at bounding box center [981, 328] width 34 height 27
type input "3"
click at [1097, 409] on button "Get a Quote" at bounding box center [1097, 409] width 267 height 27
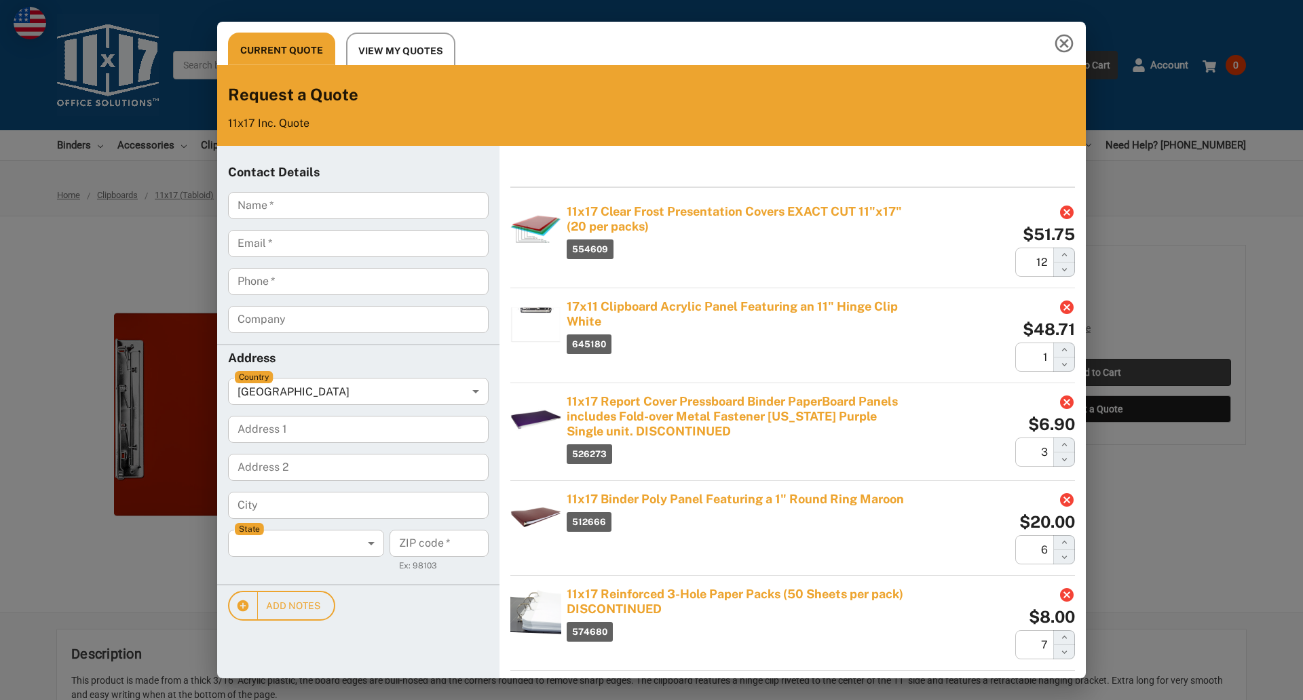
click at [1097, 373] on div "Current Quote View My Quotes Request a Quote 11x17 Inc. Quote Contact Details N…" at bounding box center [651, 350] width 1303 height 700
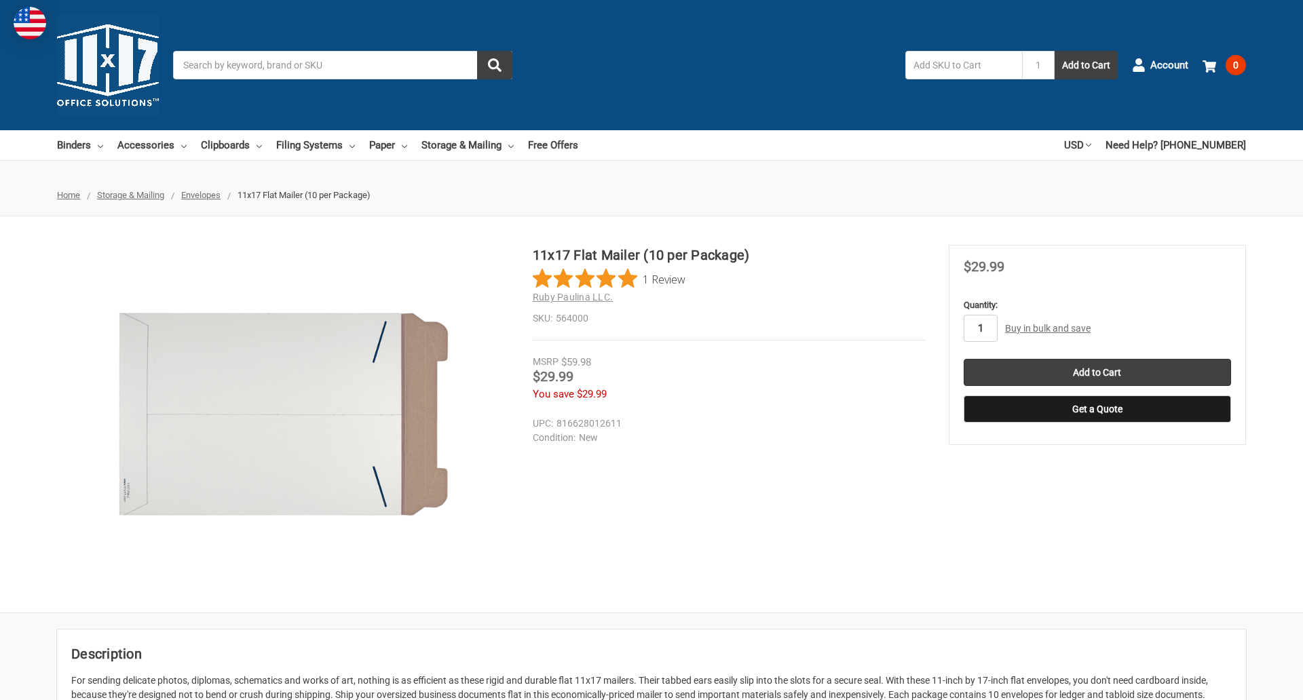
click at [980, 328] on input "1" at bounding box center [981, 328] width 34 height 27
click at [1097, 409] on button "Get a Quote" at bounding box center [1097, 409] width 267 height 27
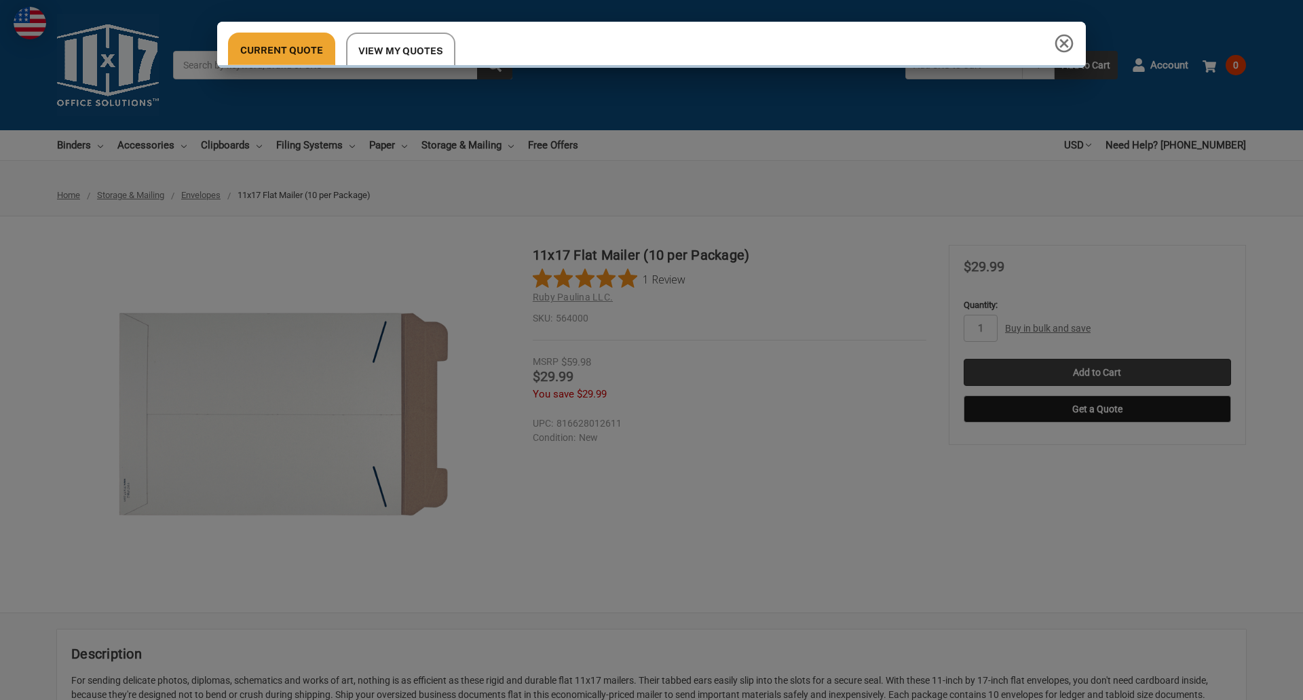
click at [1097, 373] on div "Current Quote View My Quotes Request a Quote 11x17 Inc. Quote Contact Details N…" at bounding box center [651, 350] width 1303 height 700
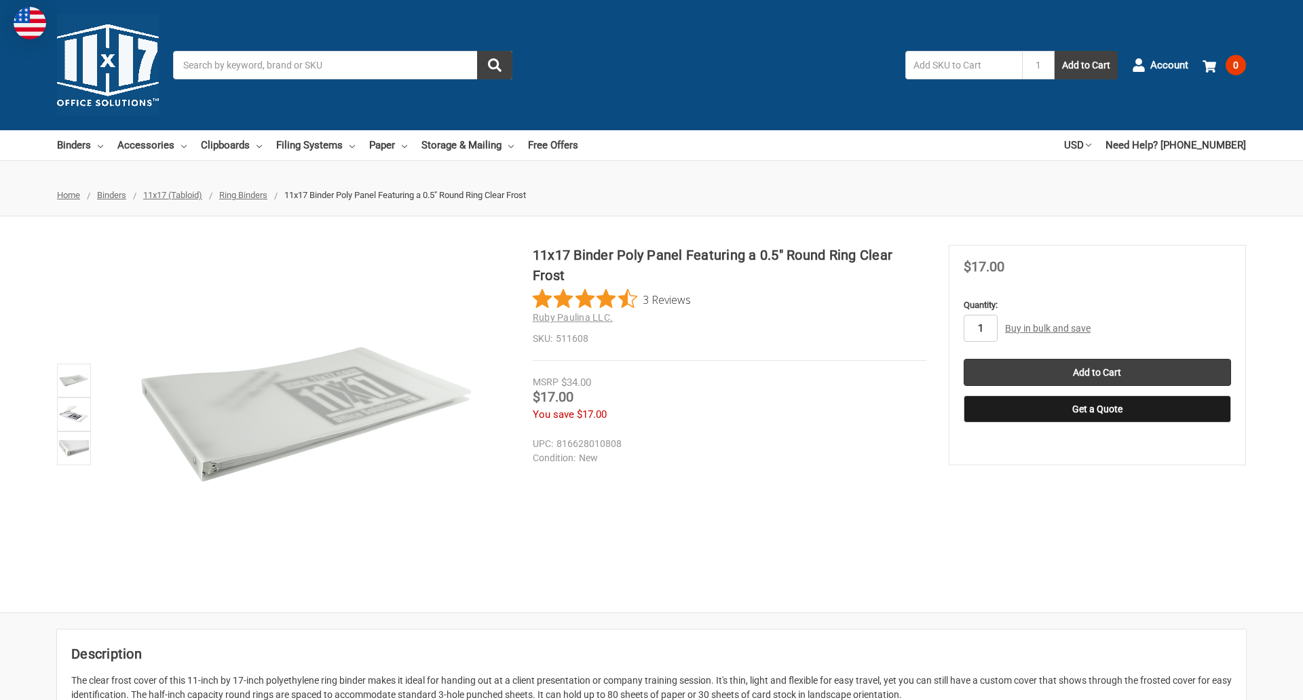
click at [980, 328] on input "1" at bounding box center [981, 328] width 34 height 27
type input "3"
click at [1097, 409] on button "Get a Quote" at bounding box center [1097, 409] width 267 height 27
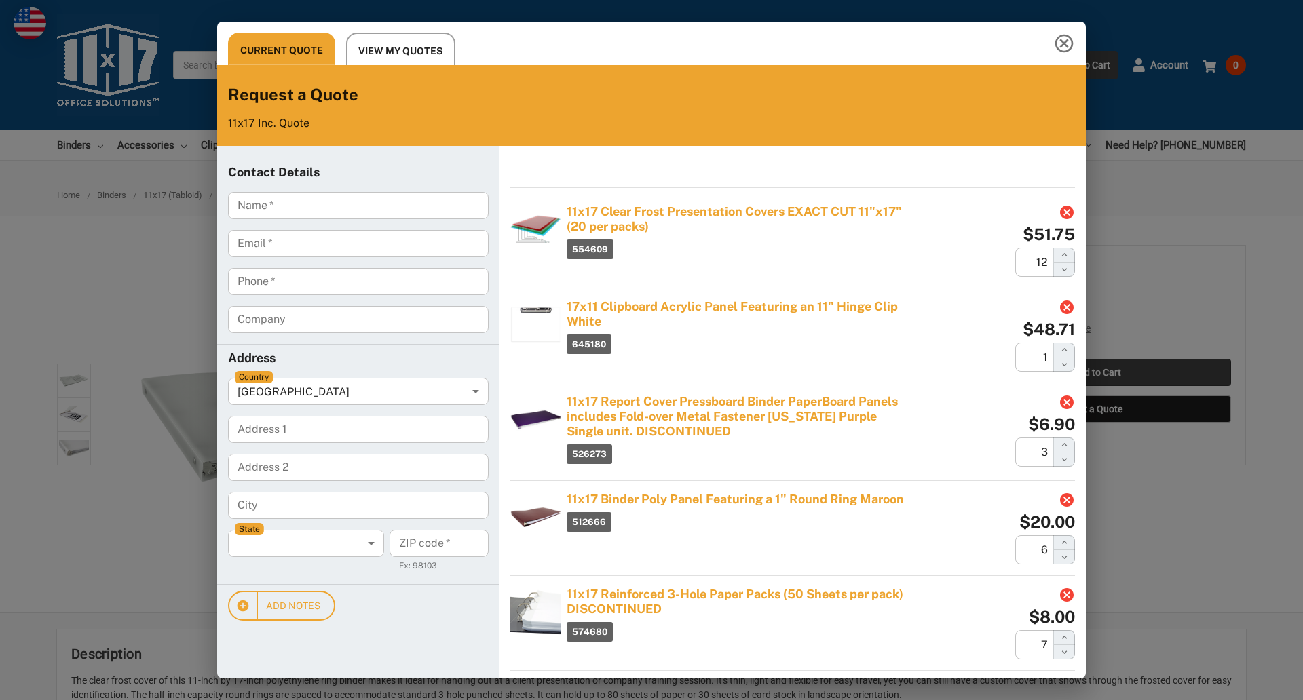
click at [1097, 373] on div "Current Quote View My Quotes Request a Quote 11x17 Inc. Quote Contact Details N…" at bounding box center [651, 350] width 1303 height 700
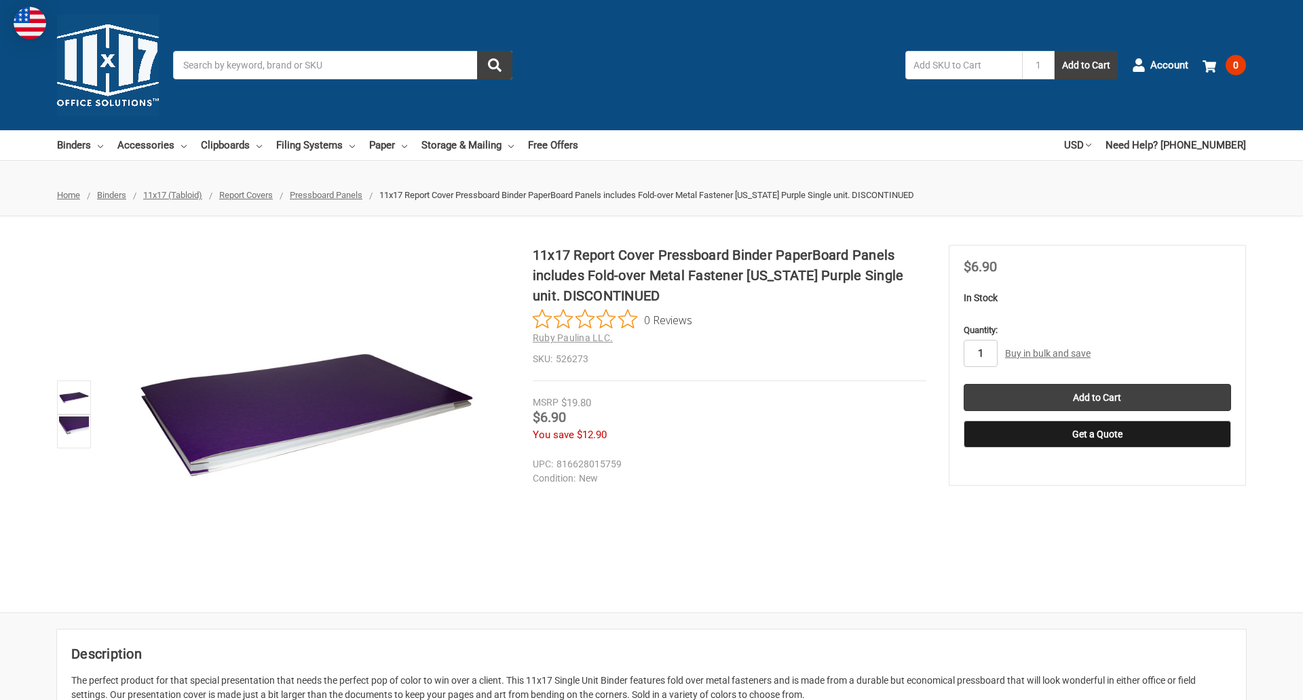
click at [980, 354] on input "1" at bounding box center [981, 353] width 34 height 27
click at [1097, 434] on button "Get a Quote" at bounding box center [1097, 434] width 267 height 27
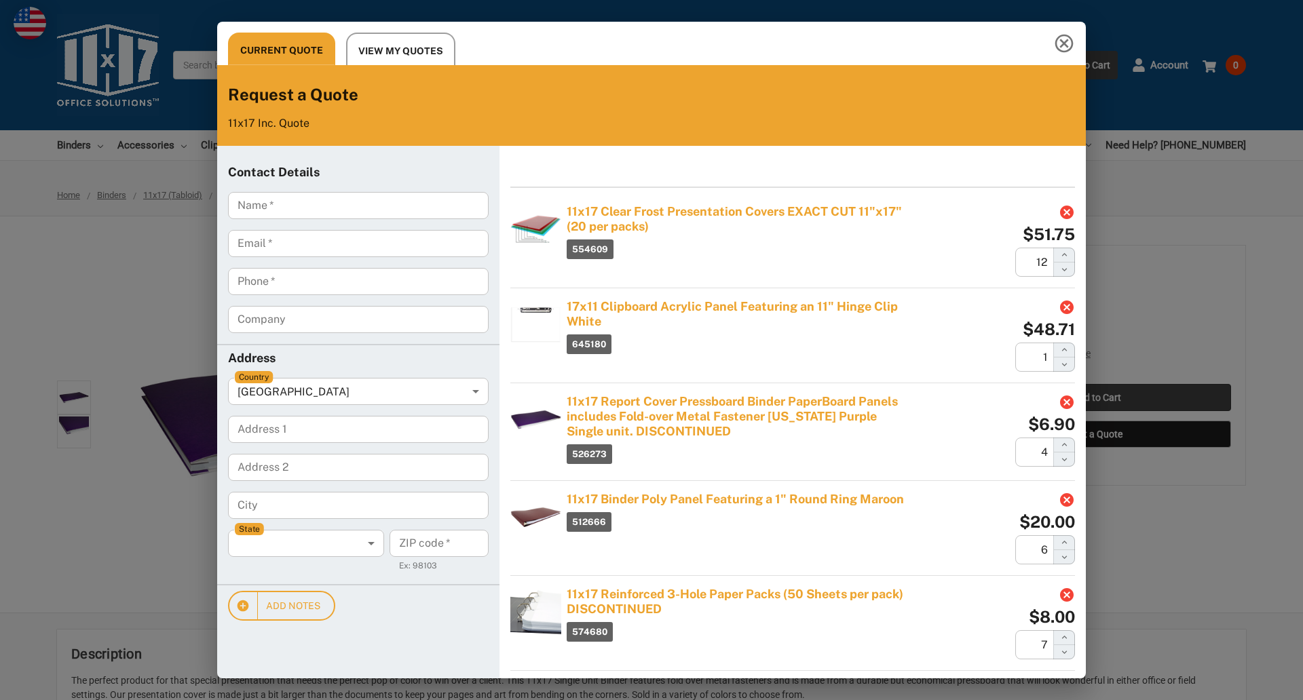
click at [1097, 398] on div "Current Quote View My Quotes Request a Quote 11x17 Inc. Quote Contact Details N…" at bounding box center [651, 350] width 1303 height 700
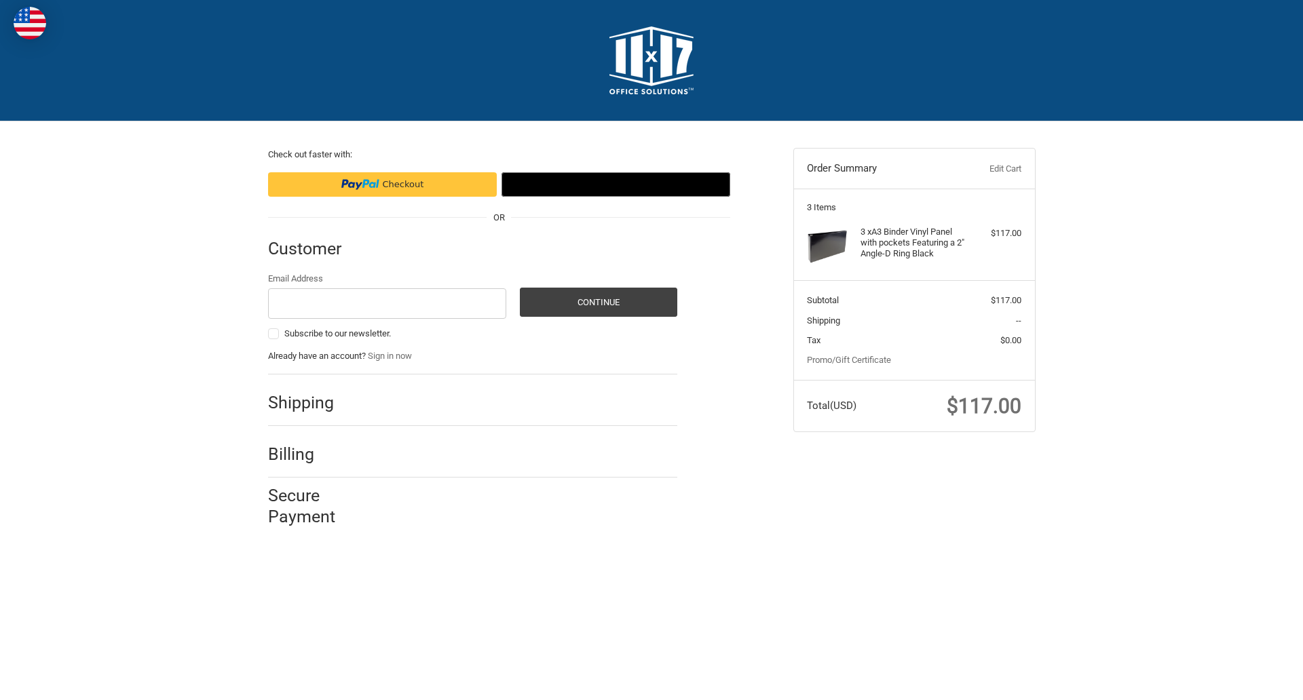
click at [387, 303] on input "Email Address" at bounding box center [387, 303] width 239 height 31
type input "[EMAIL_ADDRESS][DOMAIN_NAME]"
click at [598, 302] on button "Continue" at bounding box center [598, 302] width 157 height 29
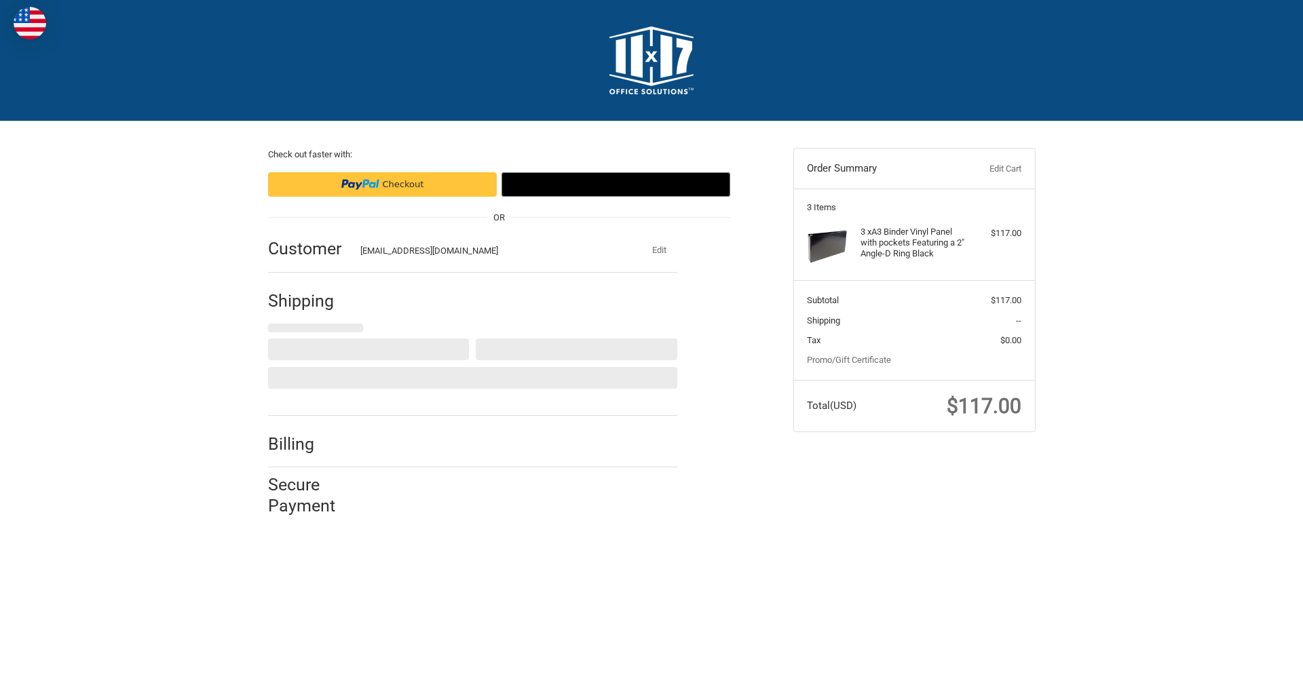
select select "US"
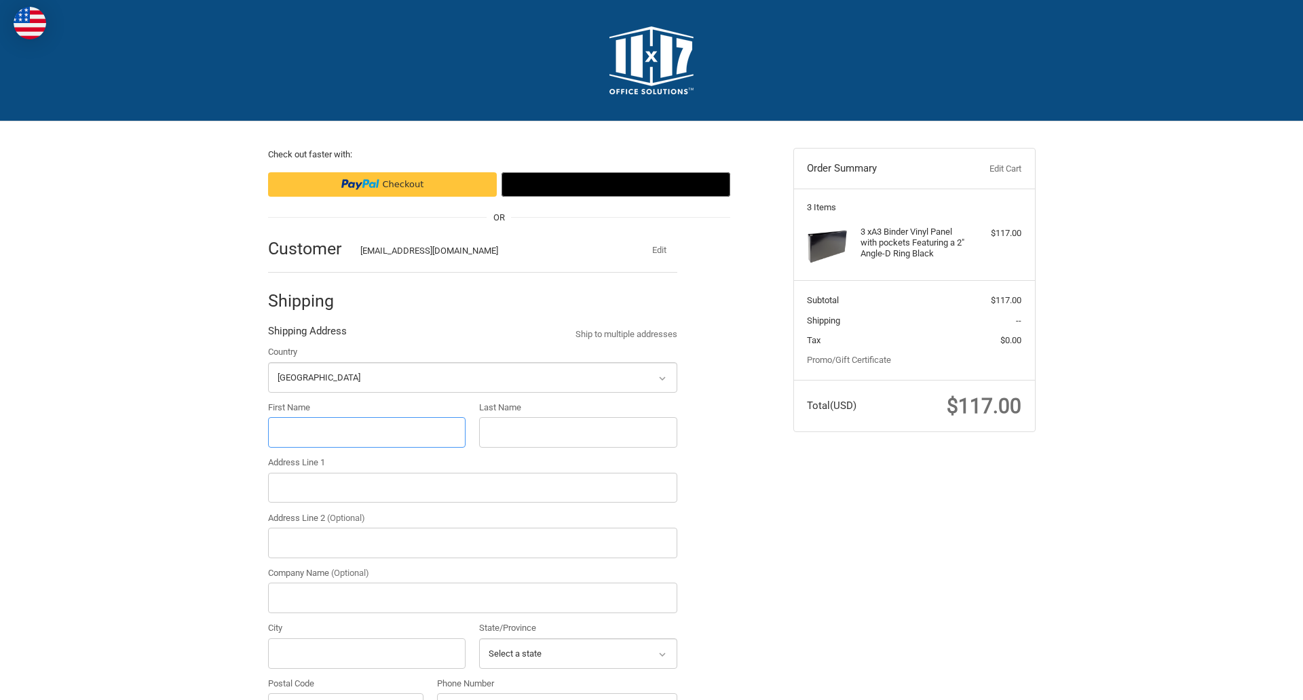
click at [366, 432] on input "First Name" at bounding box center [367, 432] width 198 height 31
type input "reflectiz"
click at [578, 432] on input "Last Name" at bounding box center [578, 432] width 198 height 31
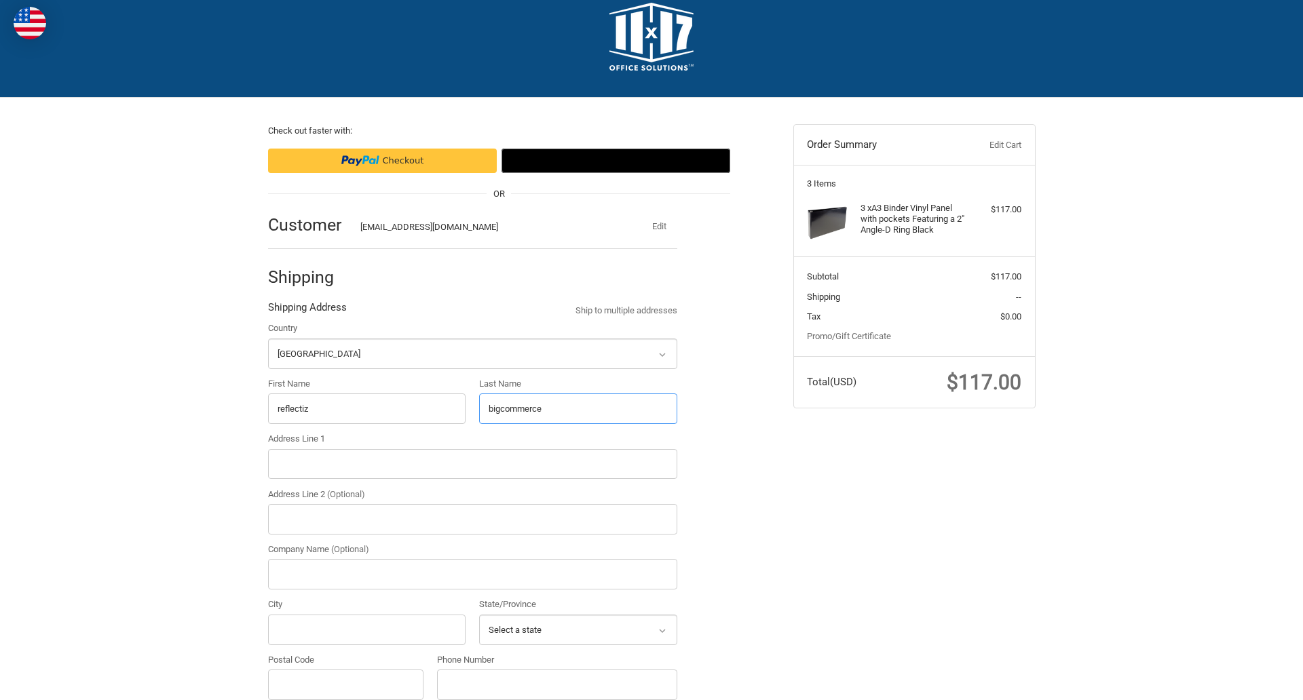
type input "bigcommerce"
click at [345, 685] on input "Postal Code" at bounding box center [346, 685] width 156 height 31
click at [345, 685] on input "78701" at bounding box center [346, 685] width 156 height 31
type input "78701"
click at [472, 464] on input "Address Line 1" at bounding box center [472, 464] width 409 height 31
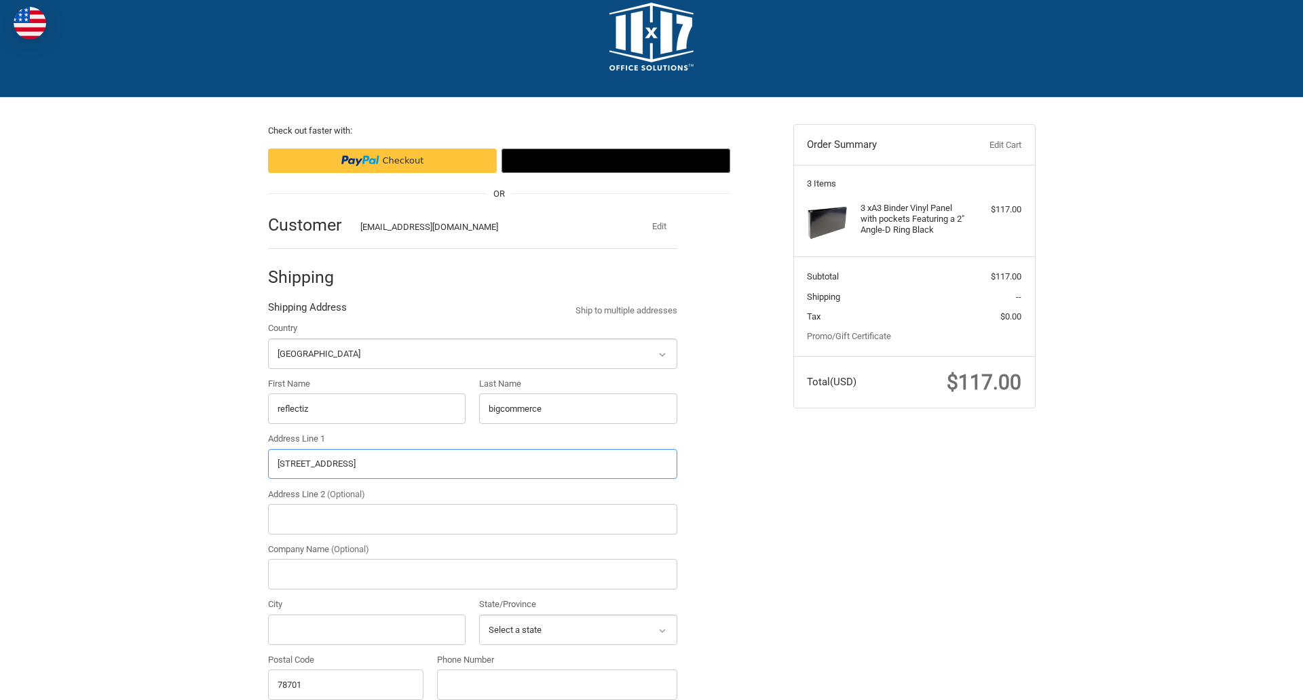
type input "[STREET_ADDRESS]"
click at [307, 311] on legend "Shipping Address" at bounding box center [307, 311] width 79 height 22
click at [345, 685] on input "78701" at bounding box center [346, 685] width 156 height 31
type input "78701"
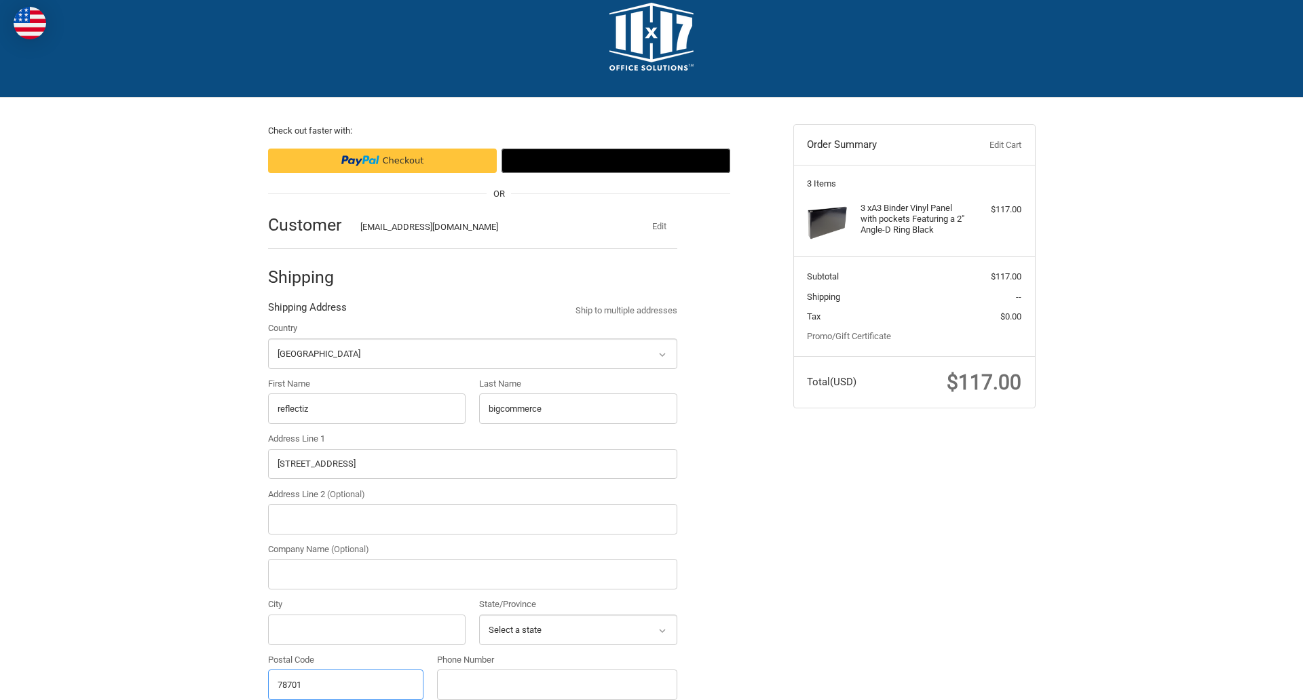
select select "[GEOGRAPHIC_DATA]"
click at [472, 519] on input "Address Line 2 (Optional)" at bounding box center [472, 519] width 409 height 31
type input "2"
click at [366, 630] on input "City" at bounding box center [367, 630] width 198 height 31
click at [366, 630] on input "Austin" at bounding box center [367, 630] width 198 height 31
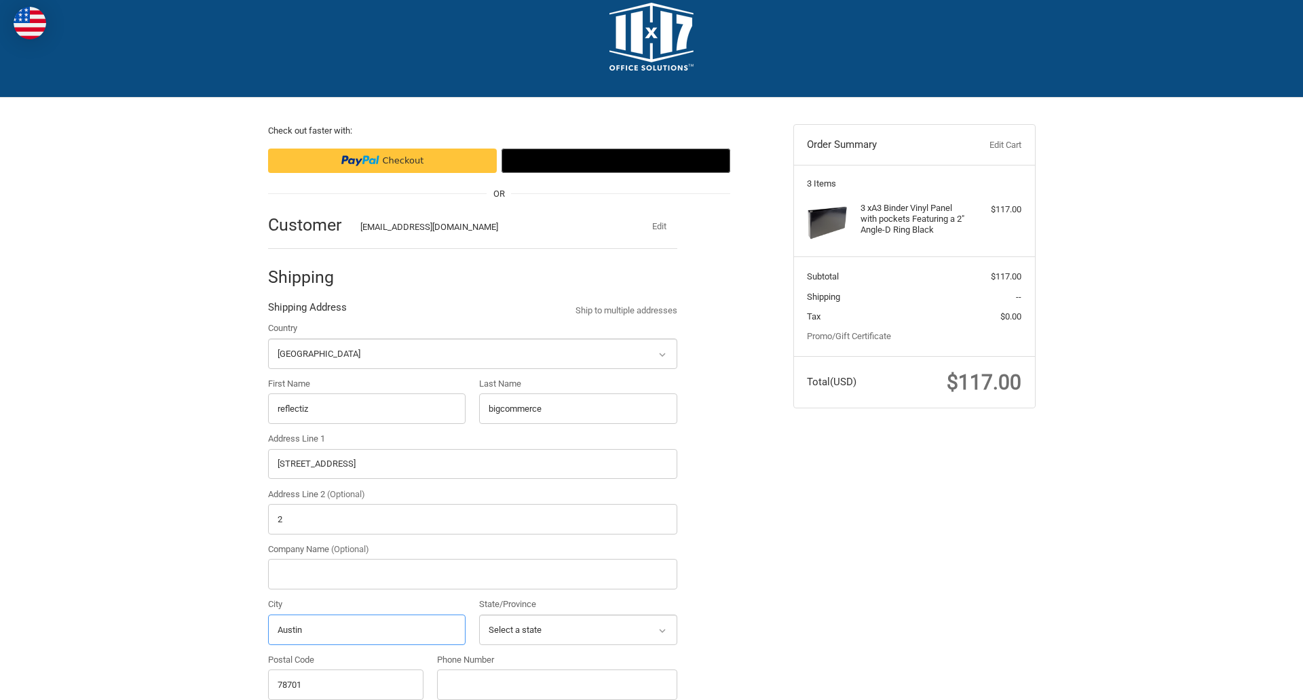
scroll to position [434, 0]
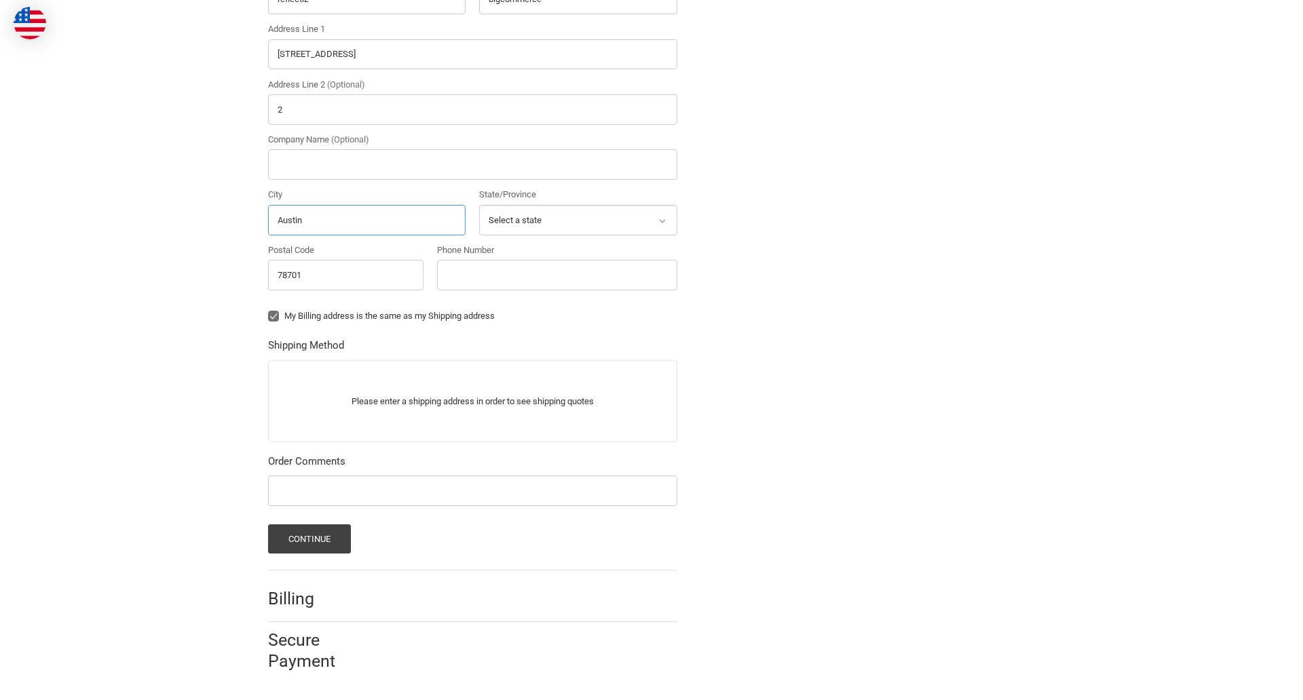
type input "Austin"
click at [556, 275] on input "Phone Number" at bounding box center [557, 275] width 240 height 31
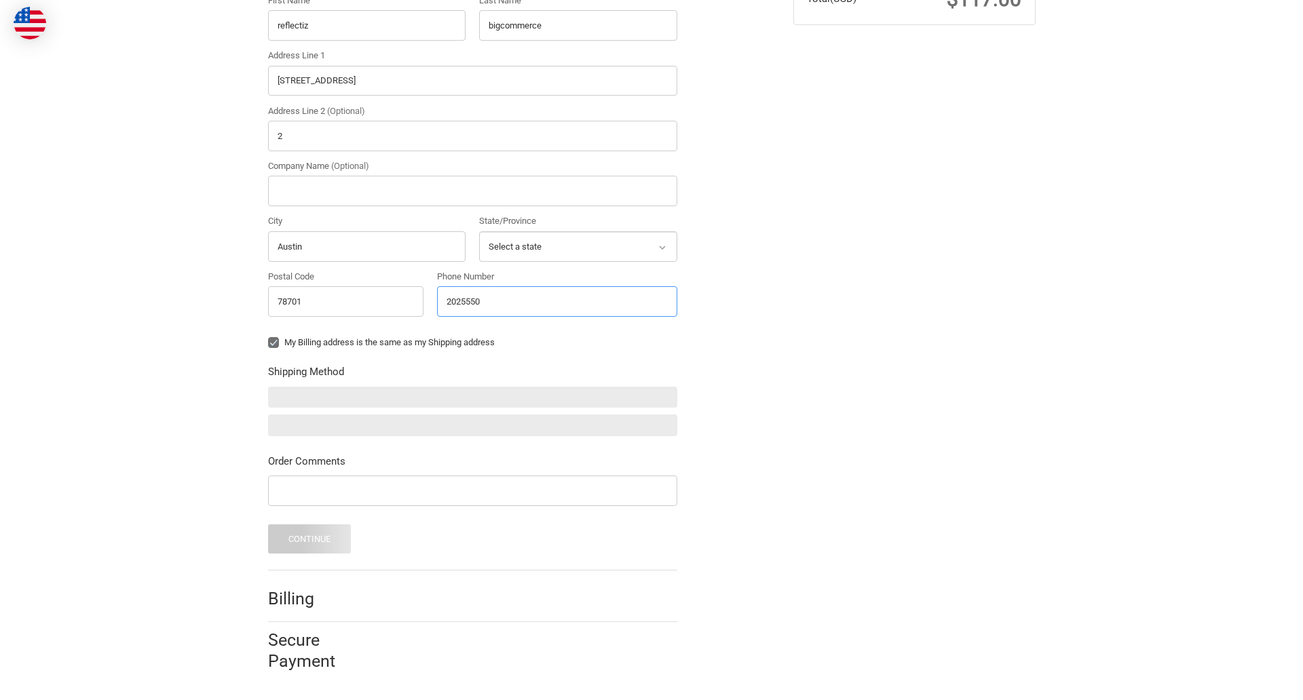
scroll to position [407, 0]
type input "2025550150"
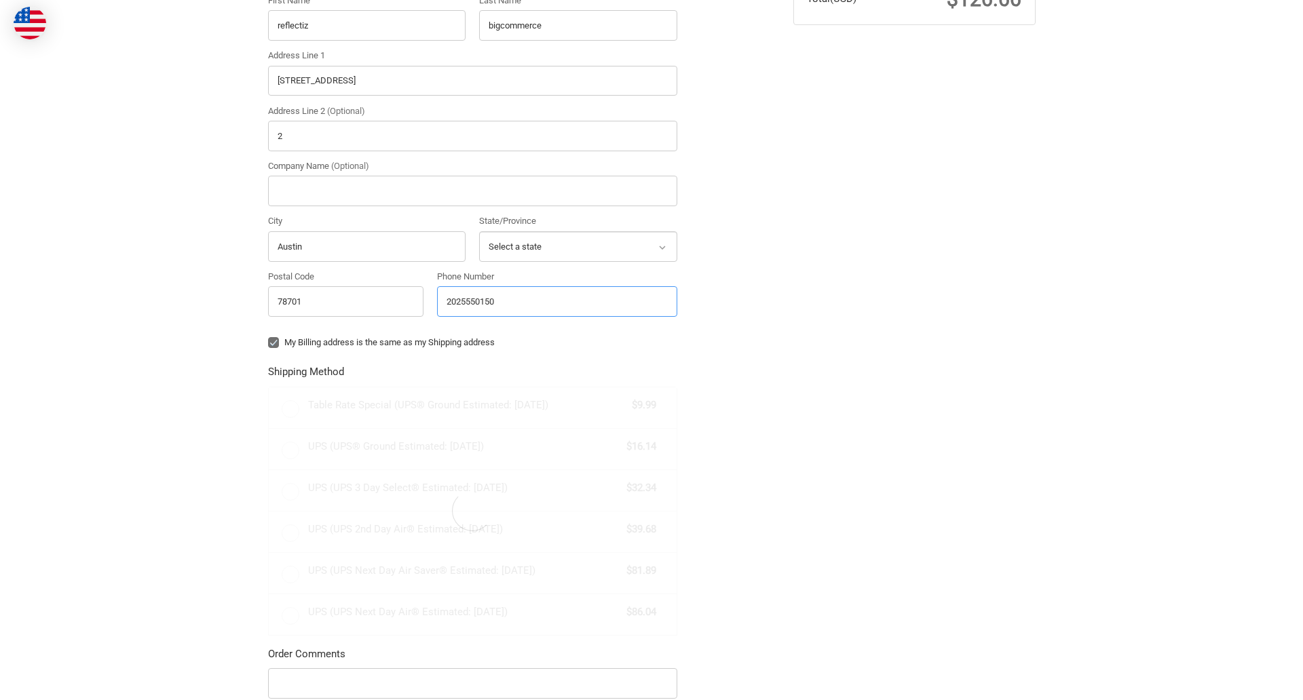
scroll to position [434, 0]
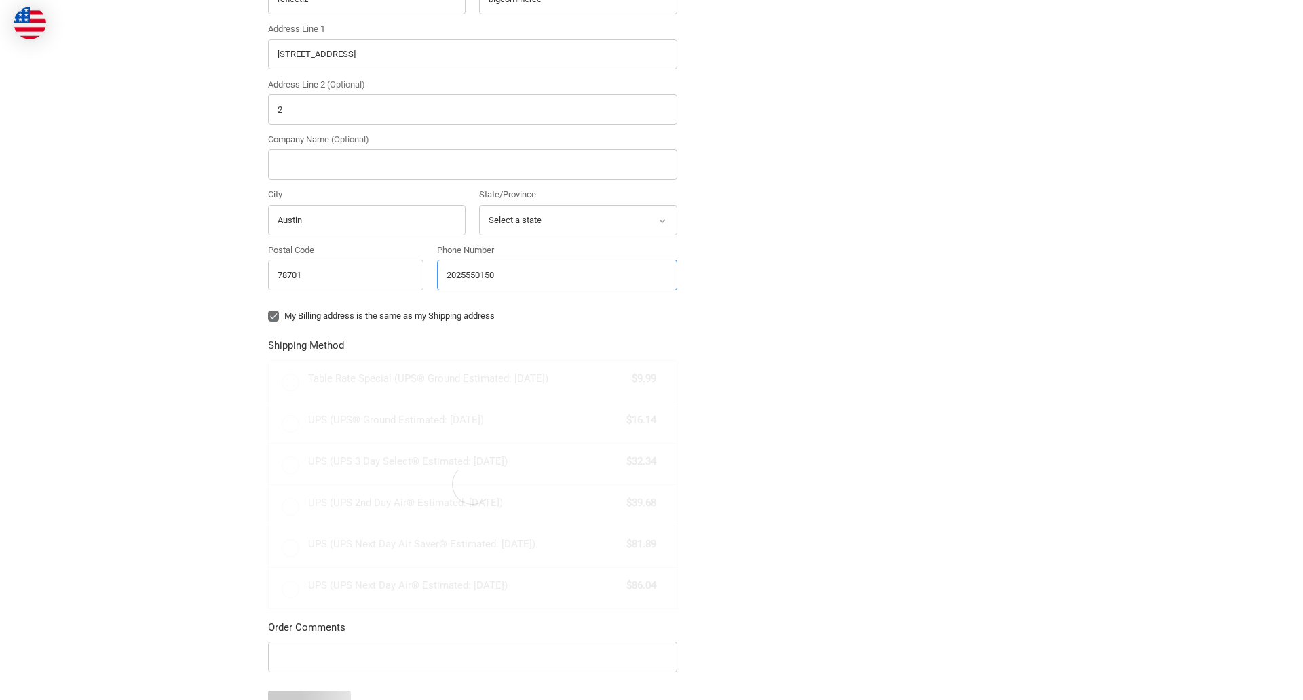
radio input "true"
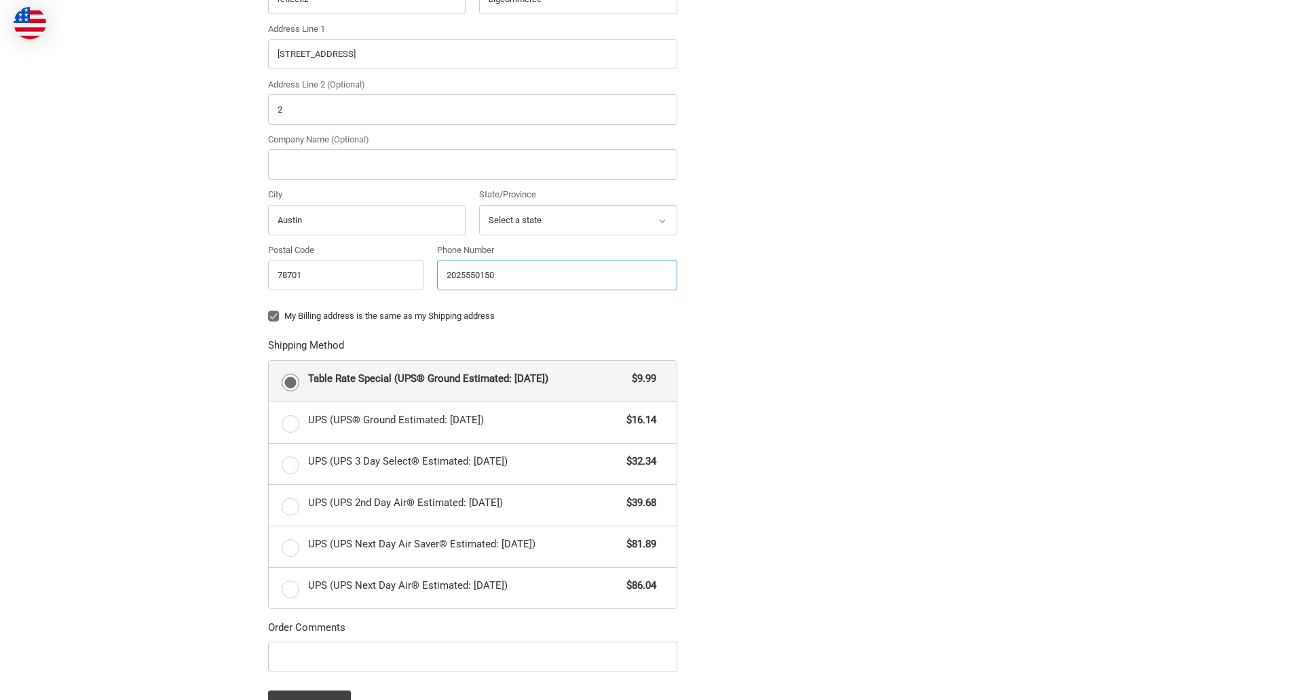
type input "2025550150"
click at [472, 164] on input "Company Name (Optional)" at bounding box center [472, 164] width 409 height 31
type input "bigcommerce"
click at [268, 299] on div "Country Select a country [GEOGRAPHIC_DATA] [GEOGRAPHIC_DATA] [GEOGRAPHIC_DATA] …" at bounding box center [472, 105] width 423 height 387
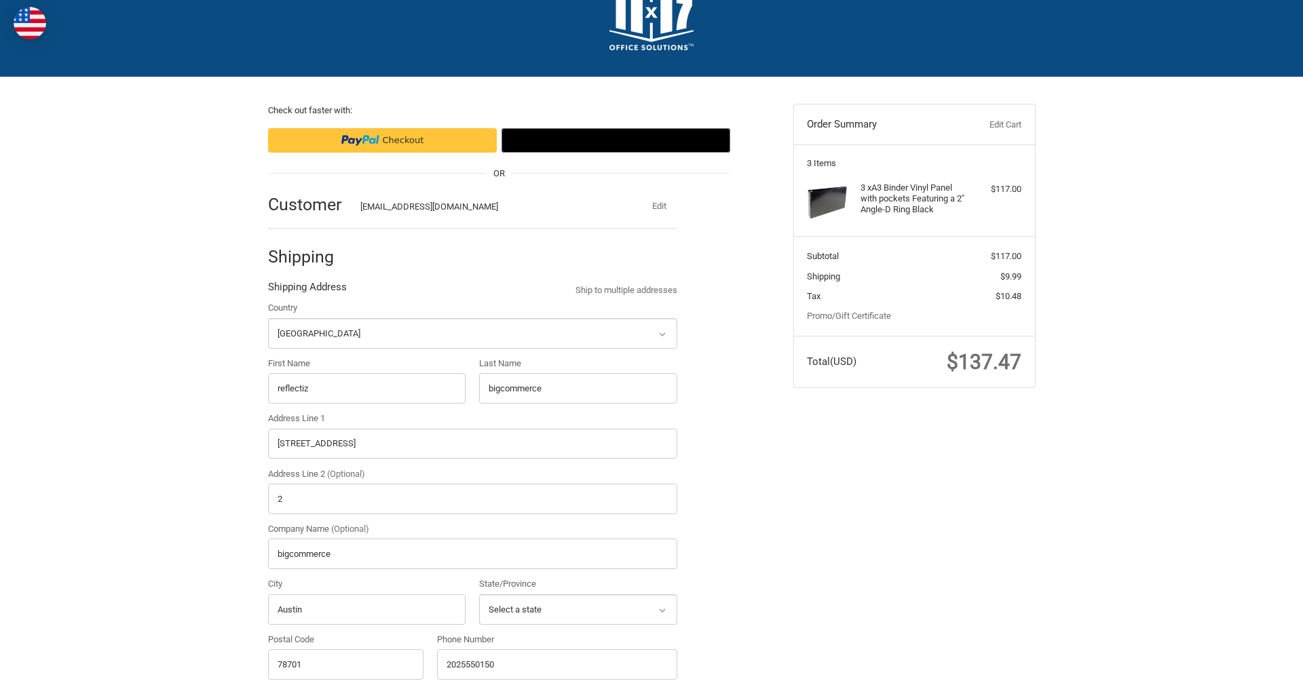
click at [268, 405] on div "Country Select a country [GEOGRAPHIC_DATA] [GEOGRAPHIC_DATA] [GEOGRAPHIC_DATA] …" at bounding box center [472, 494] width 423 height 387
click at [479, 405] on div "Country Select a country [GEOGRAPHIC_DATA] [GEOGRAPHIC_DATA] [GEOGRAPHIC_DATA] …" at bounding box center [472, 494] width 423 height 387
click at [268, 516] on div "Country Select a country [GEOGRAPHIC_DATA] [GEOGRAPHIC_DATA] [GEOGRAPHIC_DATA] …" at bounding box center [472, 494] width 423 height 387
click at [268, 571] on div "Country Select a country [GEOGRAPHIC_DATA] [GEOGRAPHIC_DATA] [GEOGRAPHIC_DATA] …" at bounding box center [472, 494] width 423 height 387
click at [268, 626] on div "Country Select a country [GEOGRAPHIC_DATA] [GEOGRAPHIC_DATA] [GEOGRAPHIC_DATA] …" at bounding box center [472, 494] width 423 height 387
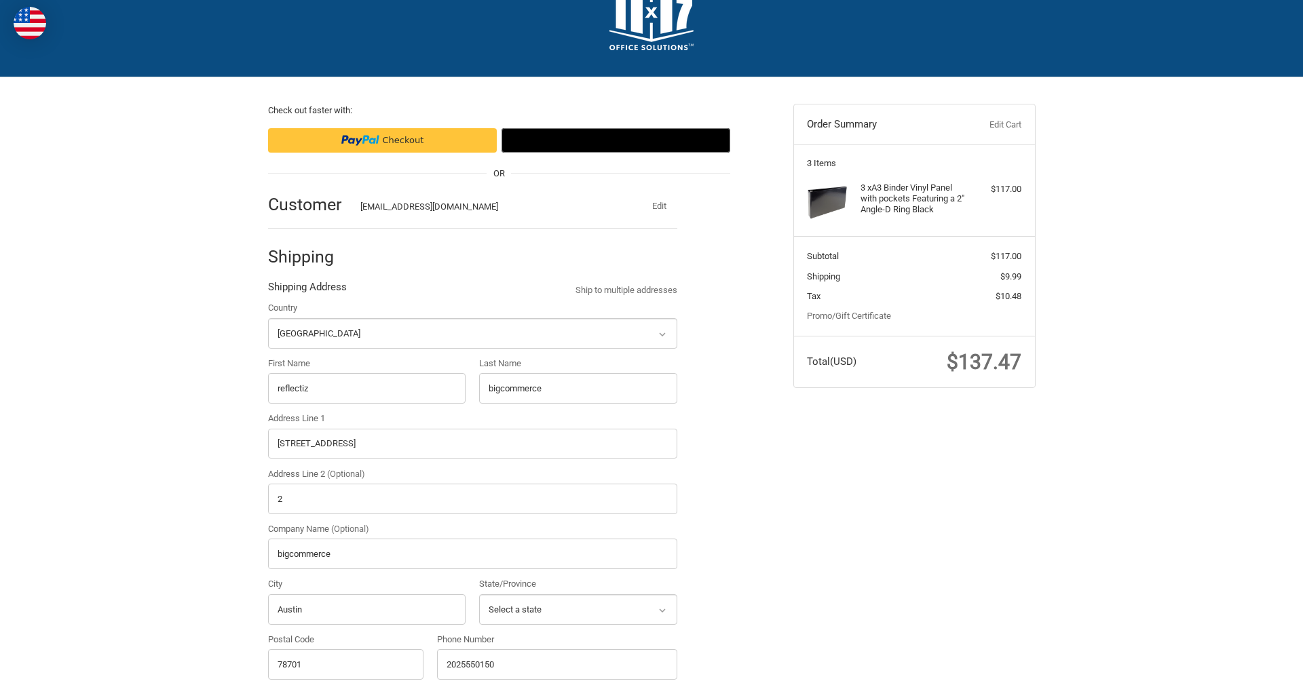
click at [479, 626] on div "Country Select a country [GEOGRAPHIC_DATA] [GEOGRAPHIC_DATA] [GEOGRAPHIC_DATA] …" at bounding box center [472, 494] width 423 height 387
click at [268, 681] on div "Country Select a country [GEOGRAPHIC_DATA] [GEOGRAPHIC_DATA] [GEOGRAPHIC_DATA] …" at bounding box center [472, 494] width 423 height 387
click at [437, 681] on div "Phone Number [PHONE_NUMBER]" at bounding box center [557, 660] width 254 height 55
click at [268, 350] on form "Country Select a country [GEOGRAPHIC_DATA] [GEOGRAPHIC_DATA] [GEOGRAPHIC_DATA] …" at bounding box center [472, 705] width 409 height 808
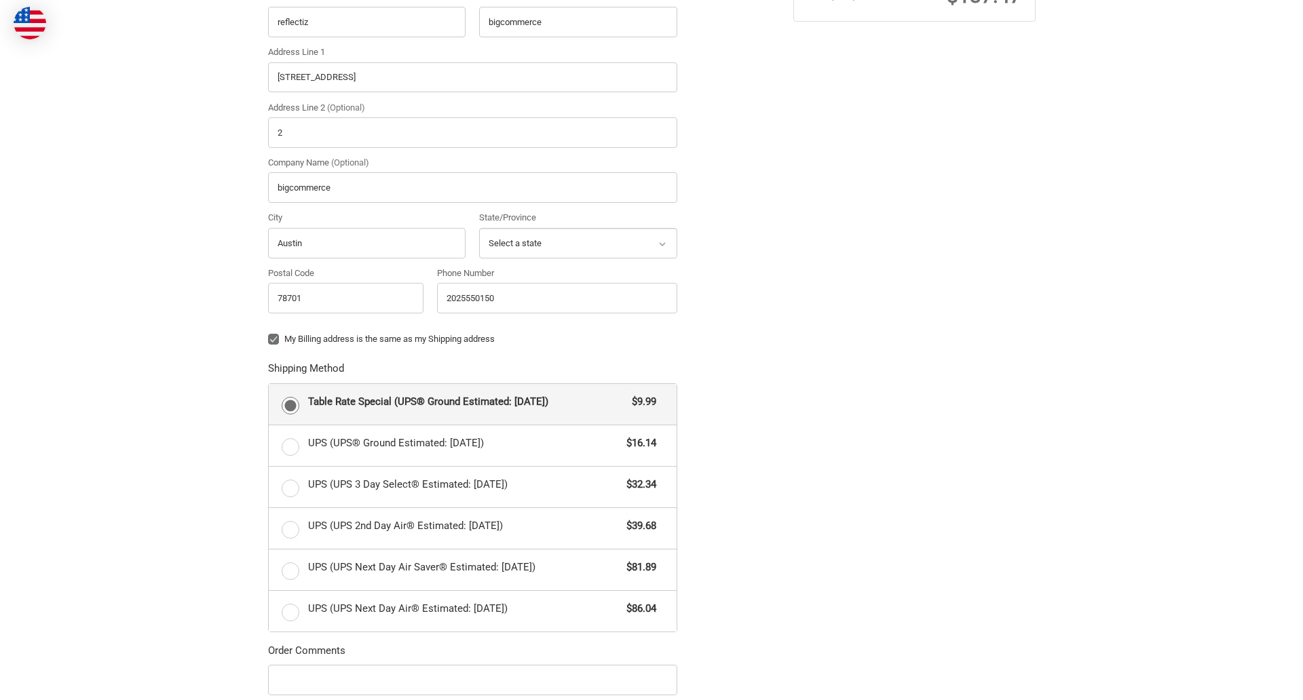
click at [268, 697] on form "Country Select a country [GEOGRAPHIC_DATA] [GEOGRAPHIC_DATA] [GEOGRAPHIC_DATA] …" at bounding box center [472, 339] width 409 height 808
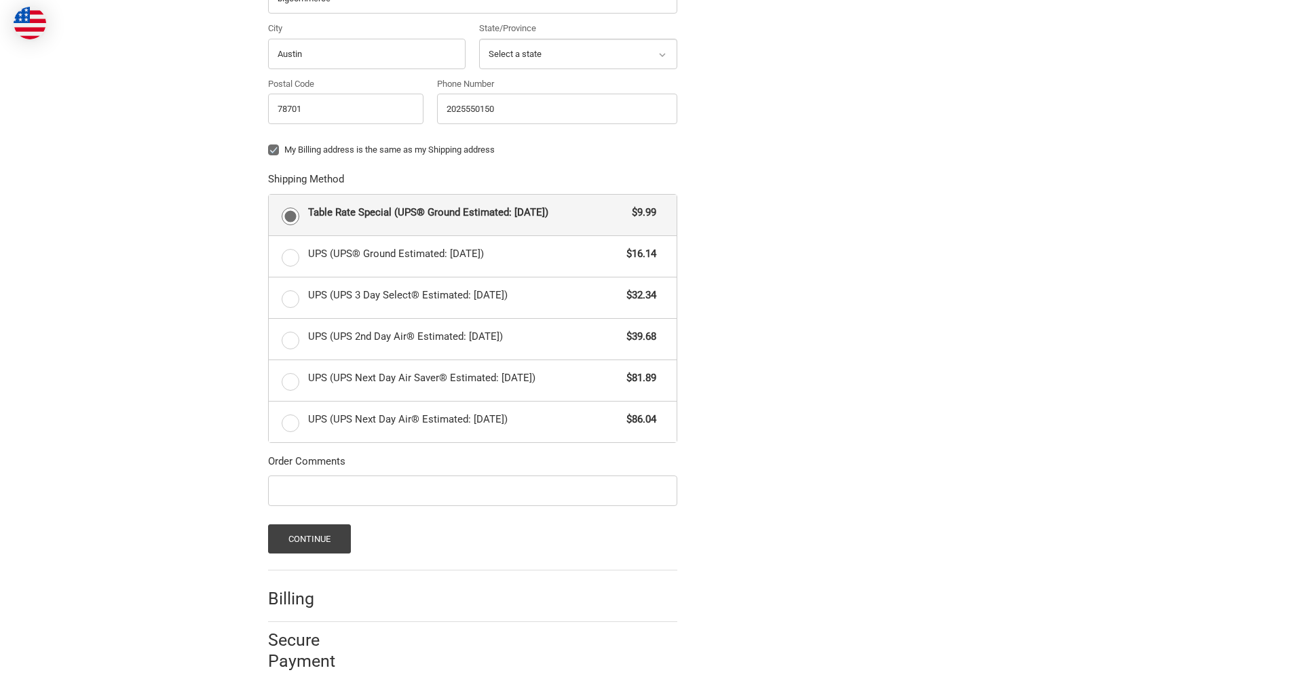
click at [472, 214] on span "Table Rate Special (UPS® Ground Estimated: [DATE])" at bounding box center [467, 213] width 318 height 16
click at [269, 195] on input "Table Rate Special (UPS® Ground Estimated: [DATE]) $9.99" at bounding box center [269, 195] width 1 height 1
click at [309, 539] on button "Continue" at bounding box center [309, 539] width 83 height 29
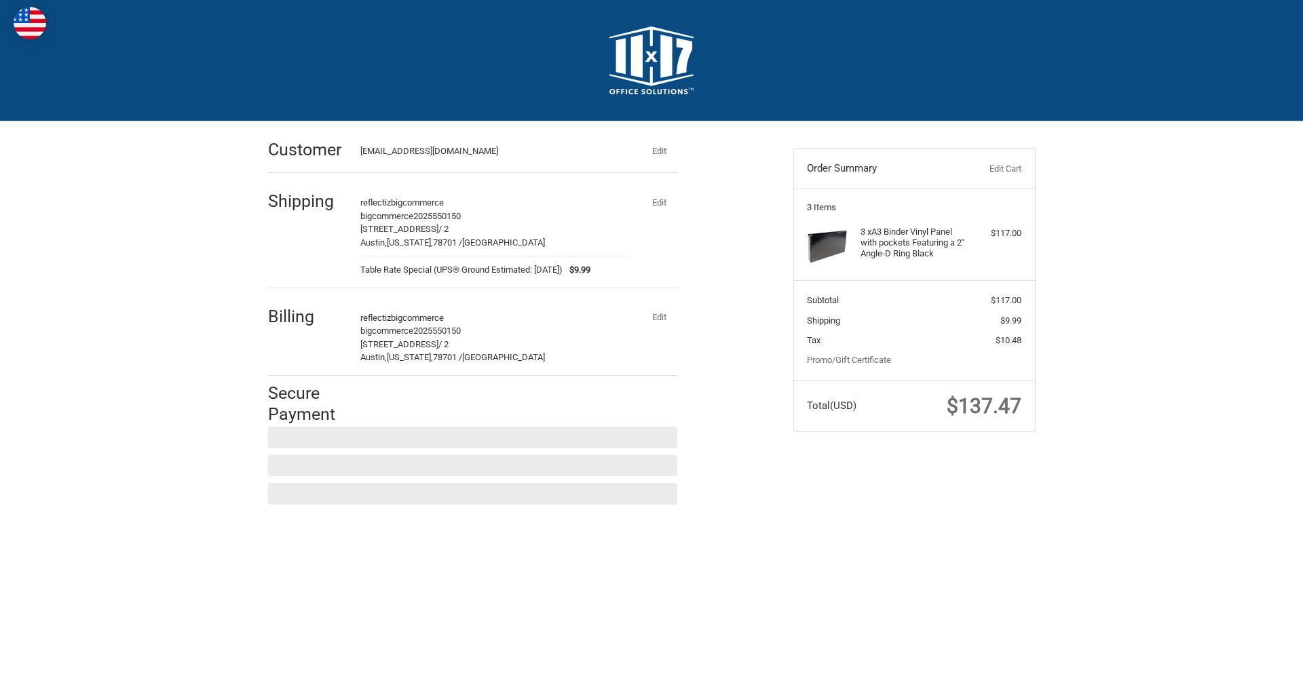
scroll to position [0, 0]
